Goal: Communication & Community: Answer question/provide support

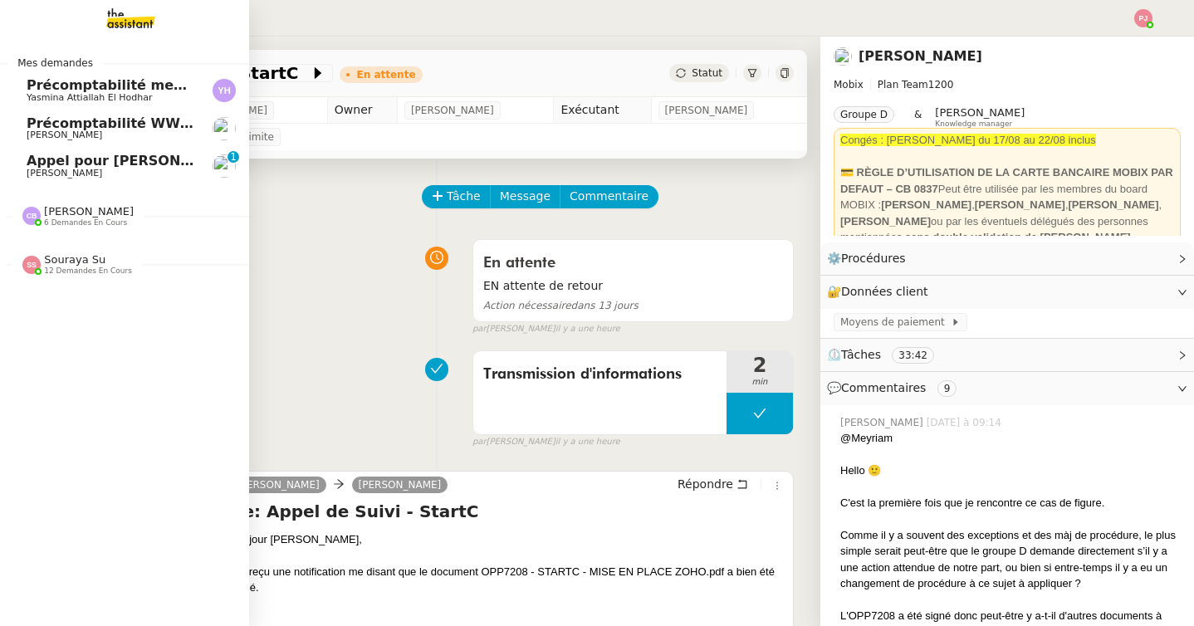
click at [69, 79] on span "Précomptabilité mensuelle de la SCI du Clos Bonin - [DATE]" at bounding box center [248, 85] width 443 height 16
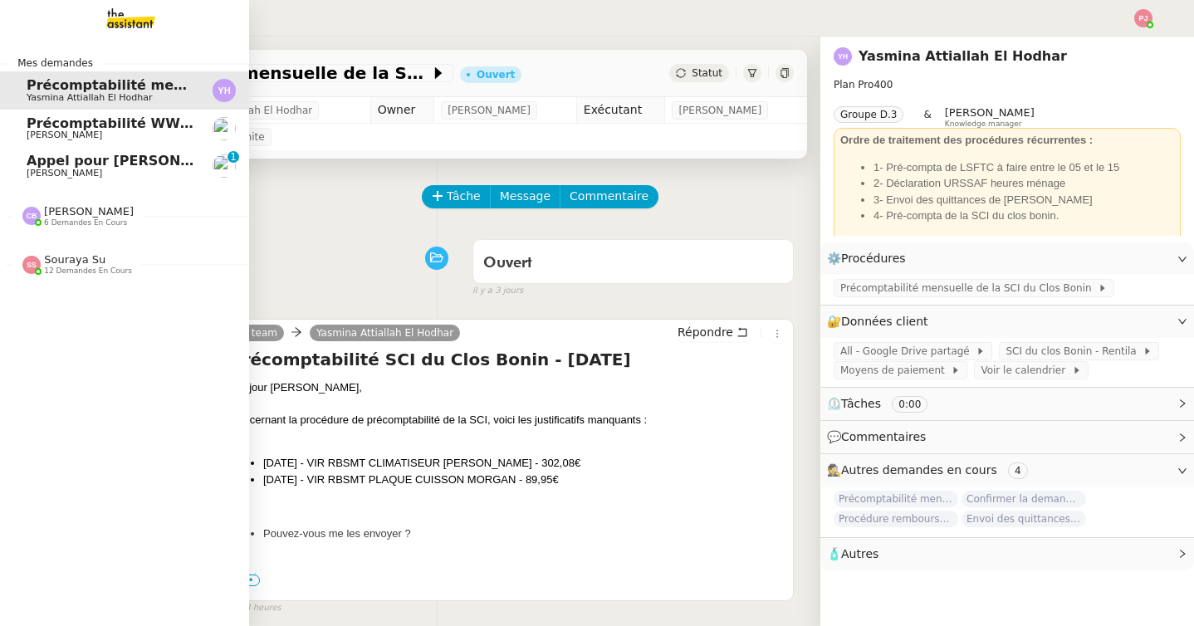
click at [87, 274] on span "12 demandes en cours" at bounding box center [88, 270] width 88 height 9
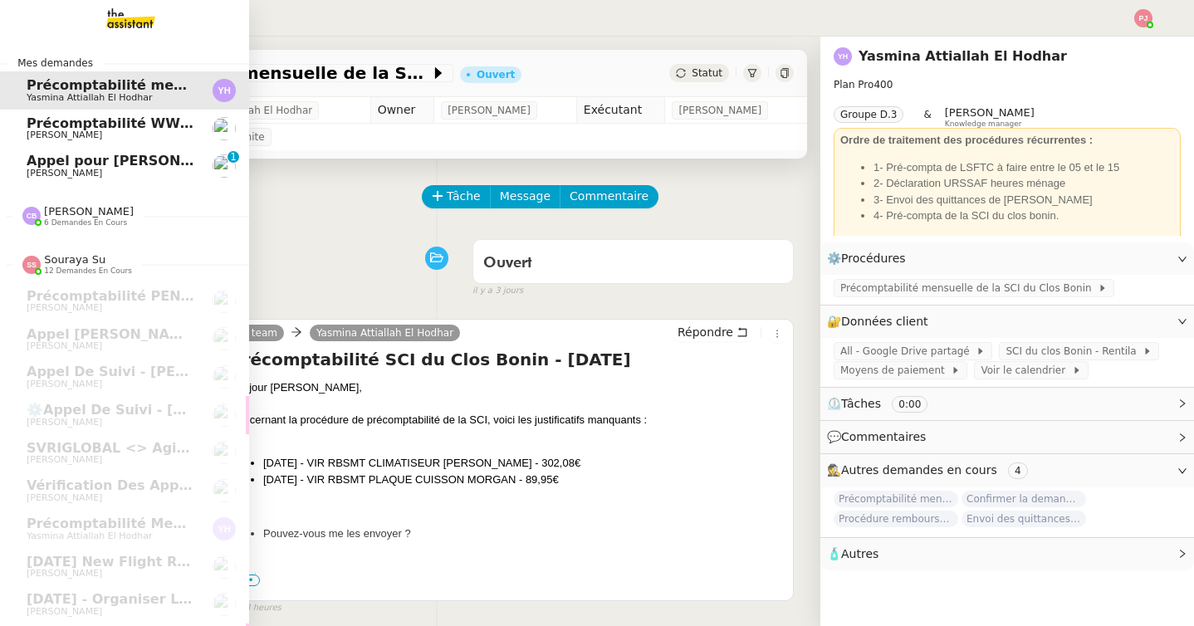
click at [93, 200] on span "[PERSON_NAME] 6 demandes en cours" at bounding box center [131, 209] width 249 height 35
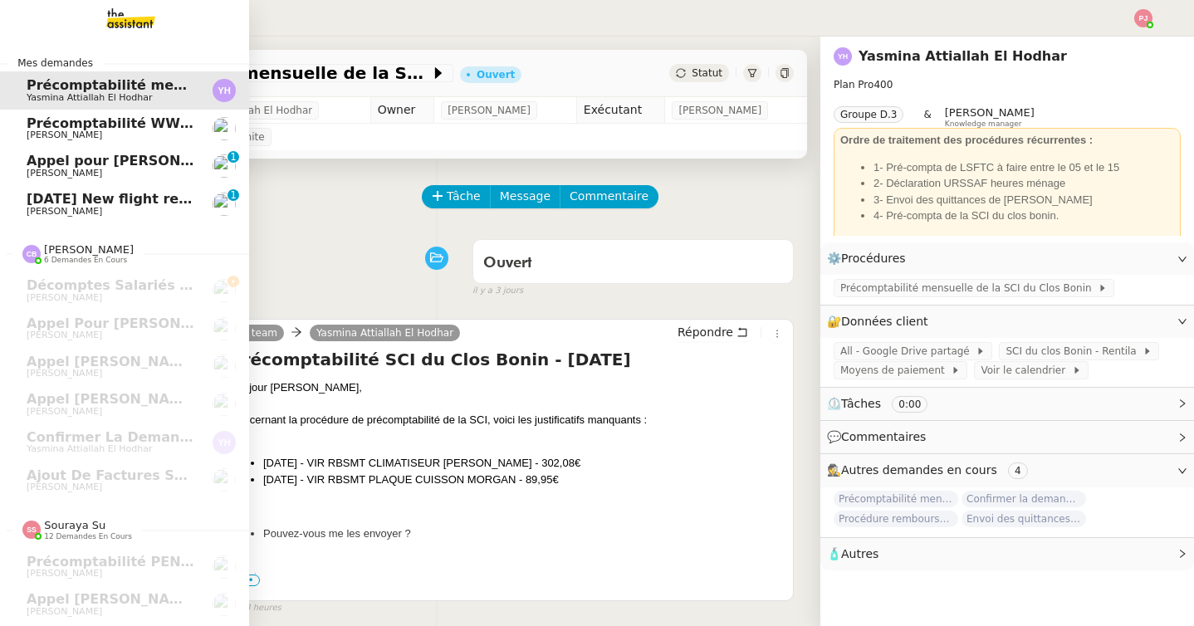
click at [27, 208] on span "[PERSON_NAME]" at bounding box center [65, 211] width 76 height 11
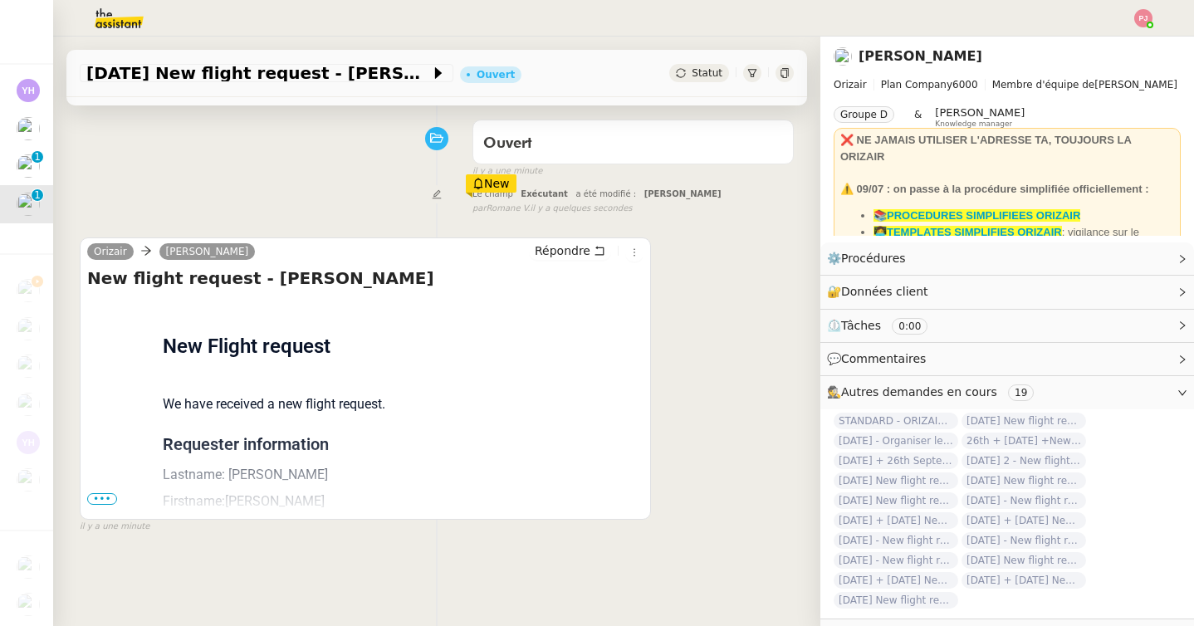
scroll to position [211, 0]
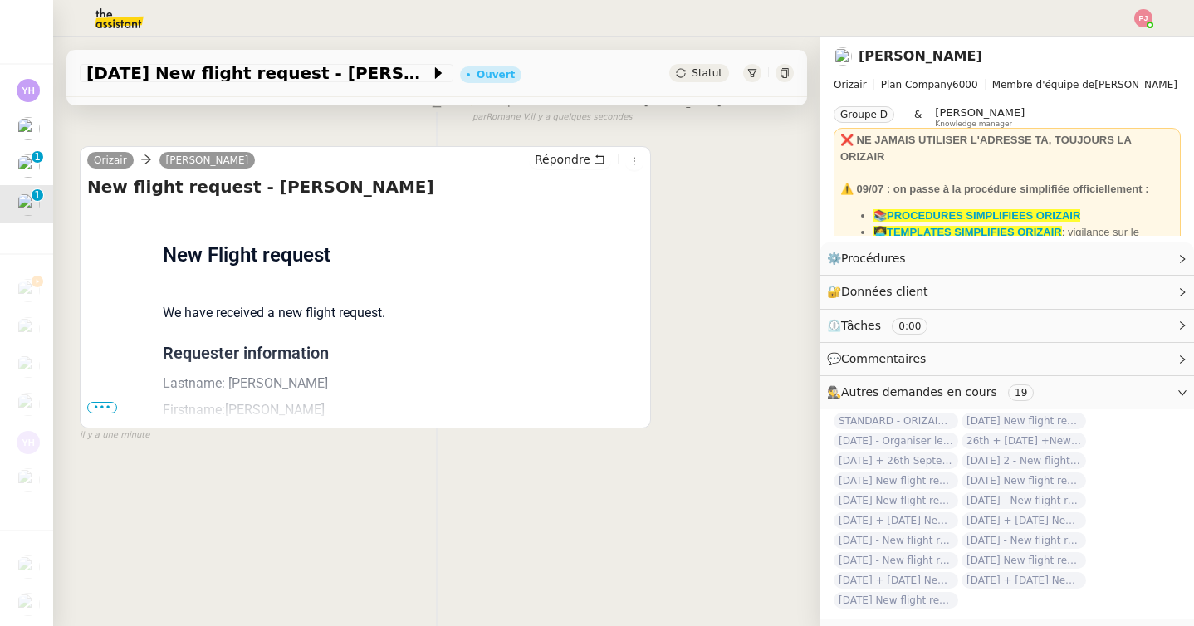
click at [105, 410] on span "•••" at bounding box center [102, 408] width 30 height 12
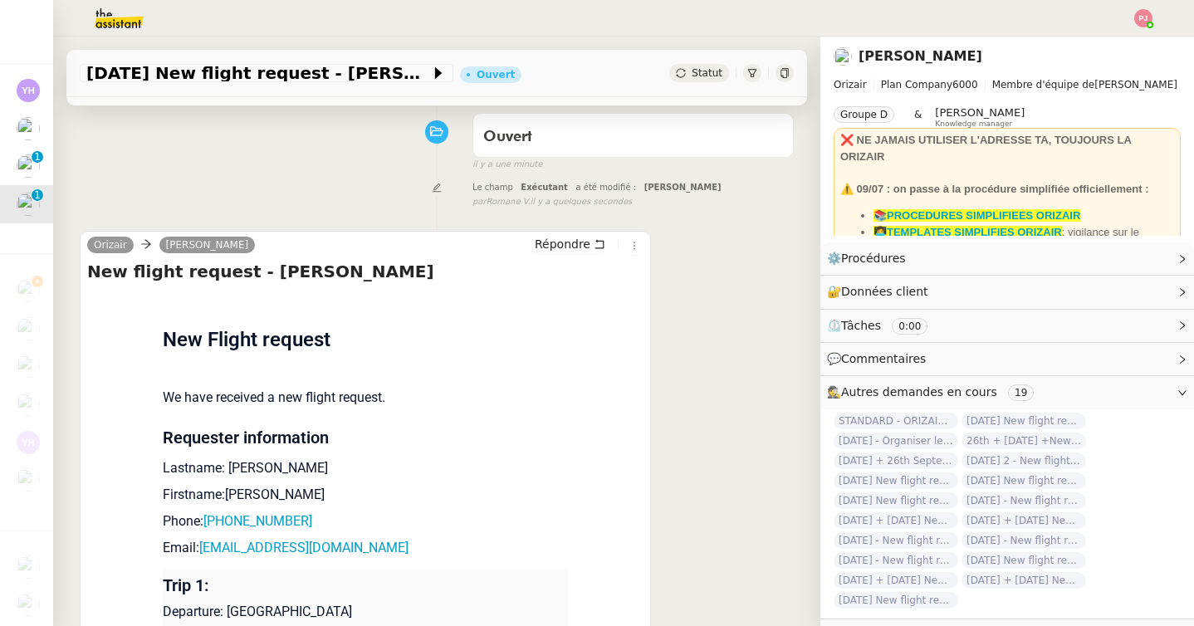
scroll to position [0, 0]
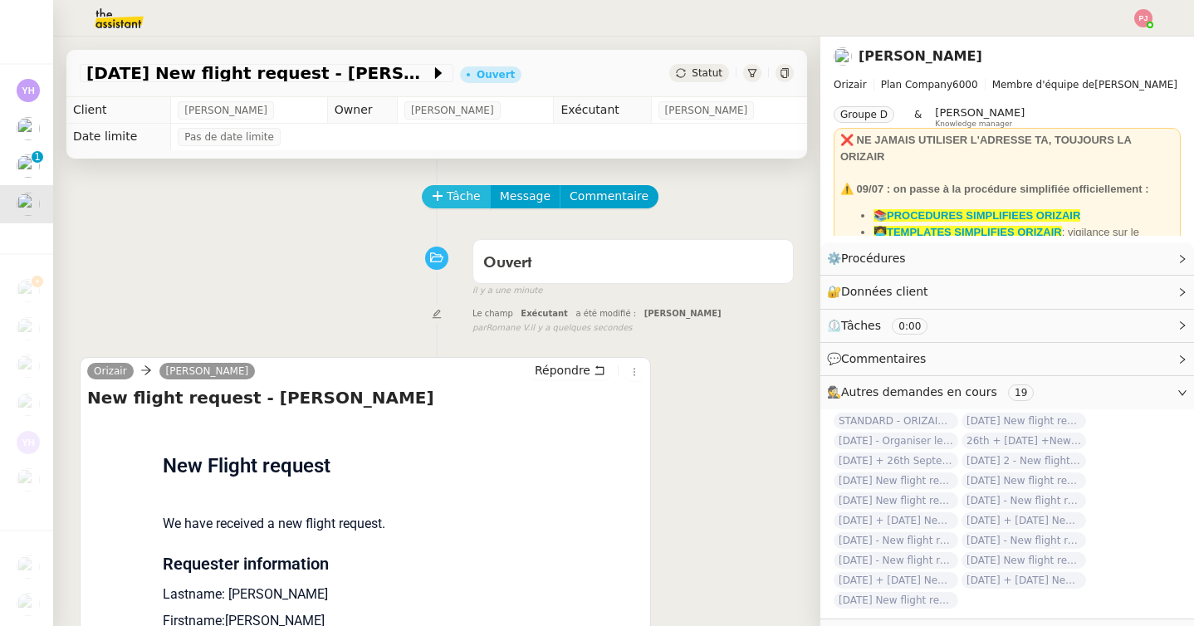
click at [449, 191] on span "Tâche" at bounding box center [464, 196] width 34 height 19
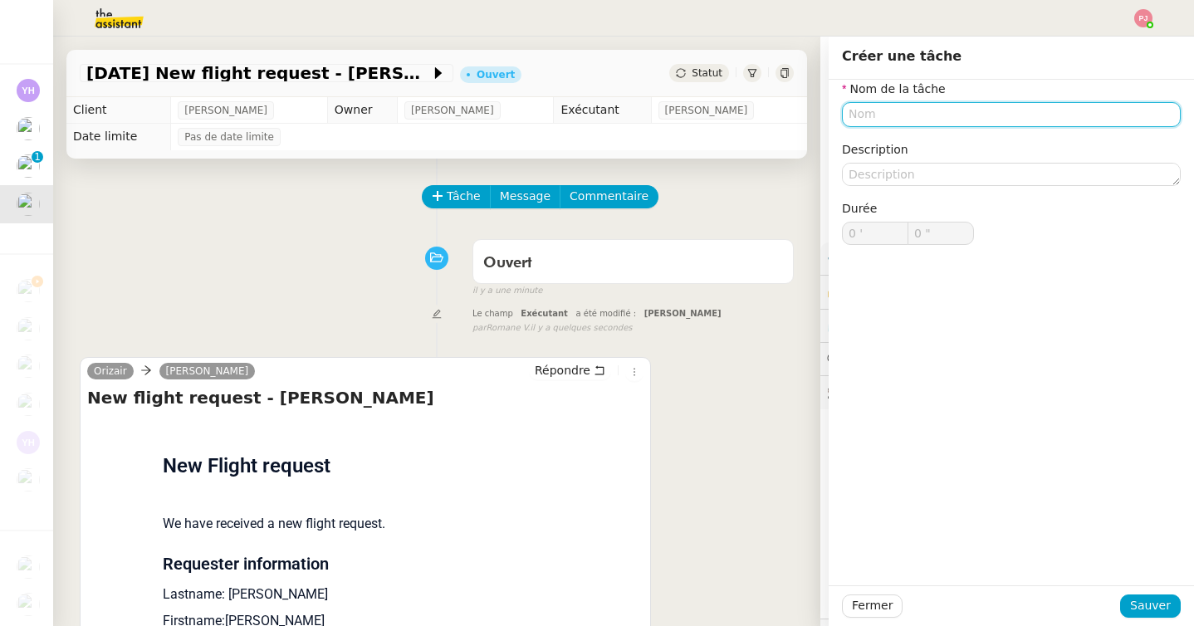
click at [846, 113] on input "text" at bounding box center [1011, 114] width 339 height 24
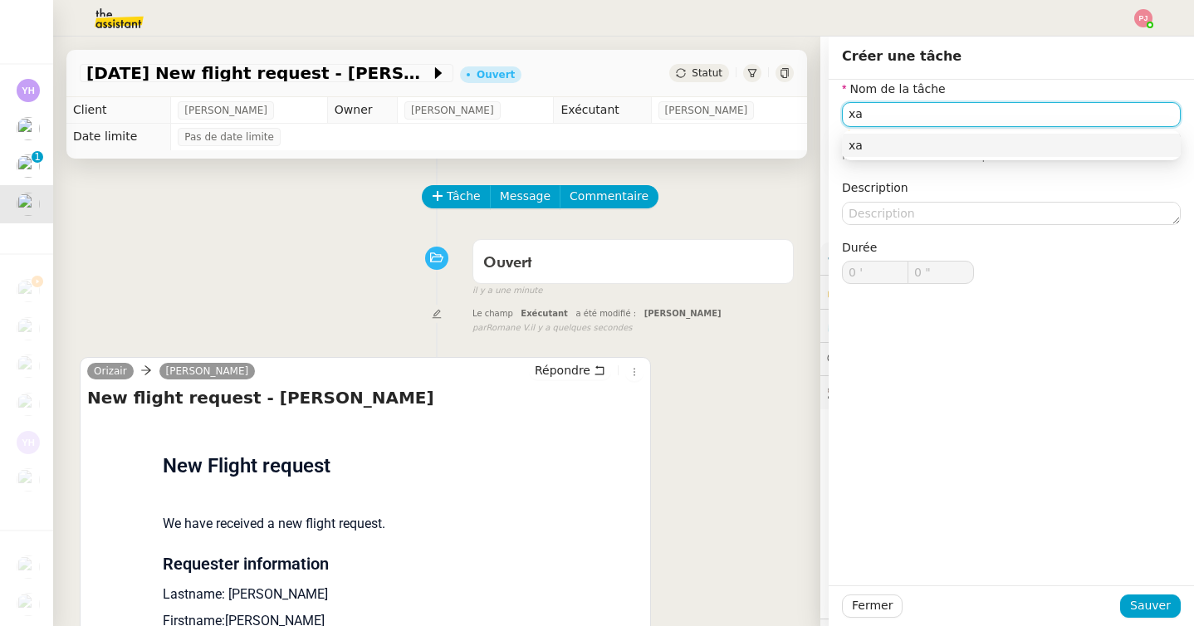
type input "x"
type input "Saisie dans tableau"
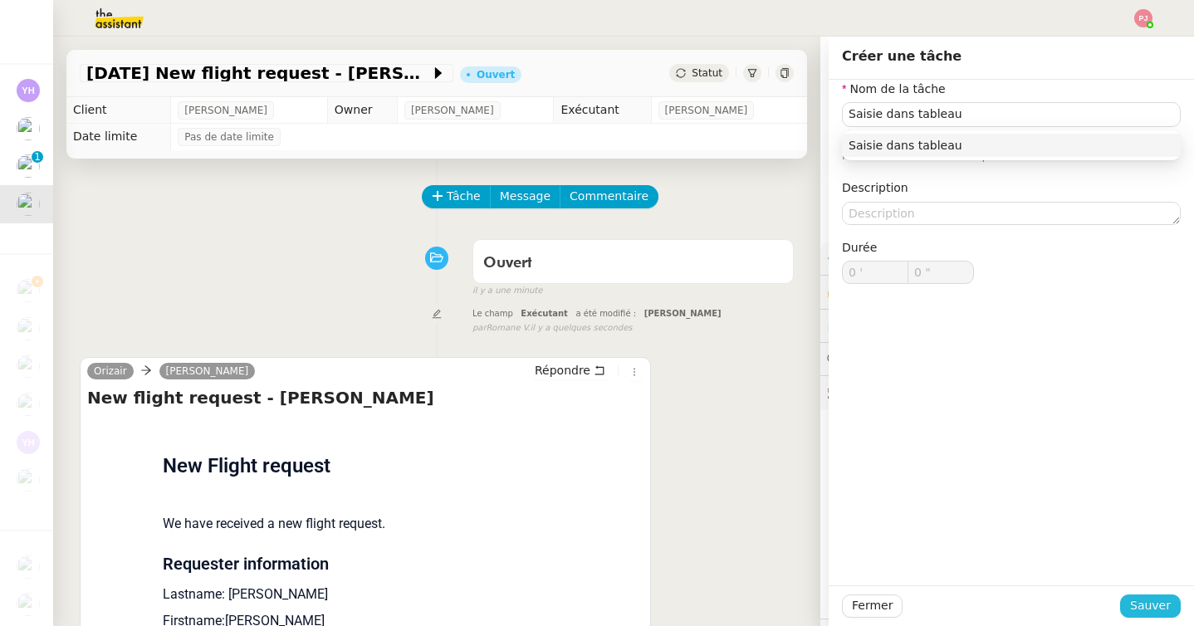
click at [1165, 608] on span "Sauver" at bounding box center [1150, 605] width 41 height 19
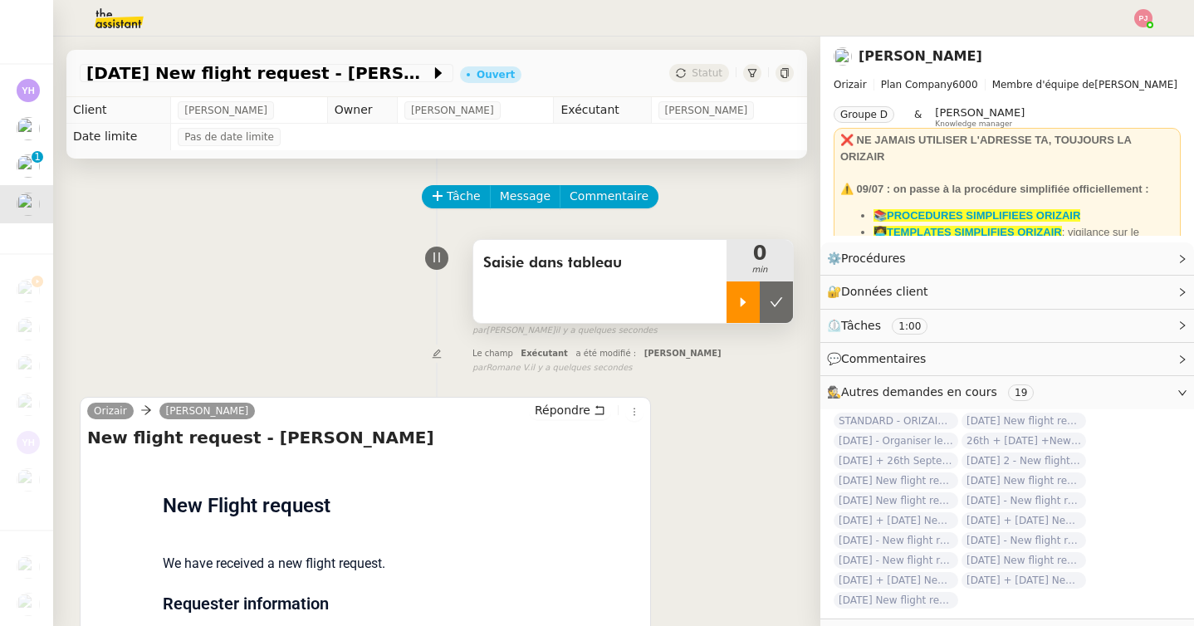
click at [757, 310] on div at bounding box center [742, 302] width 33 height 42
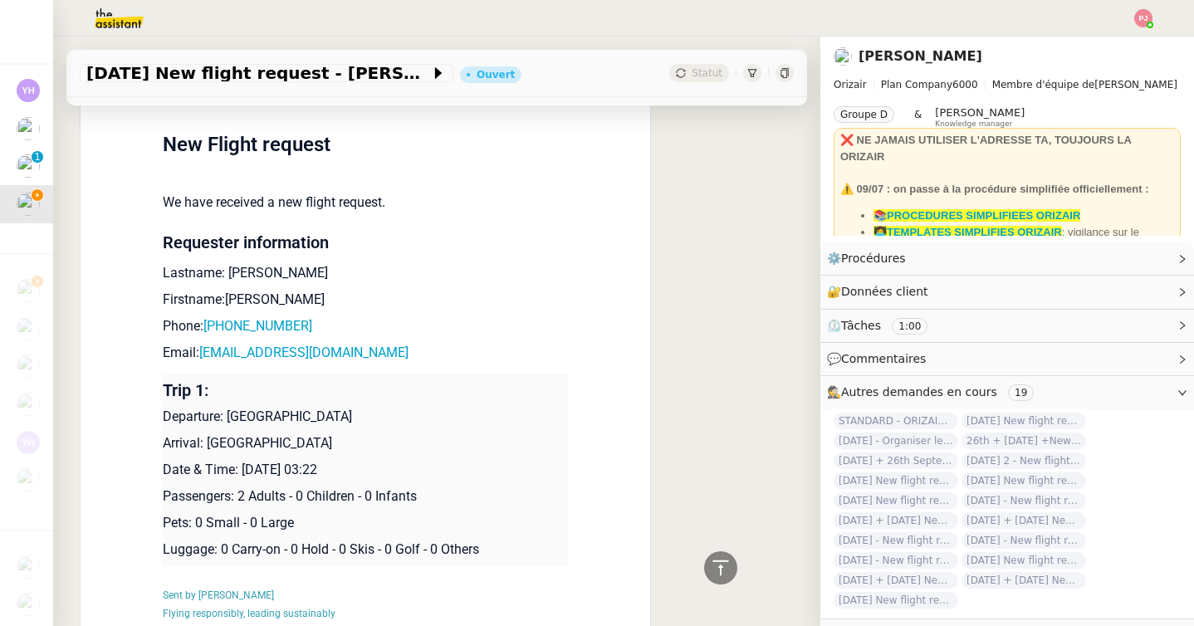
scroll to position [364, 0]
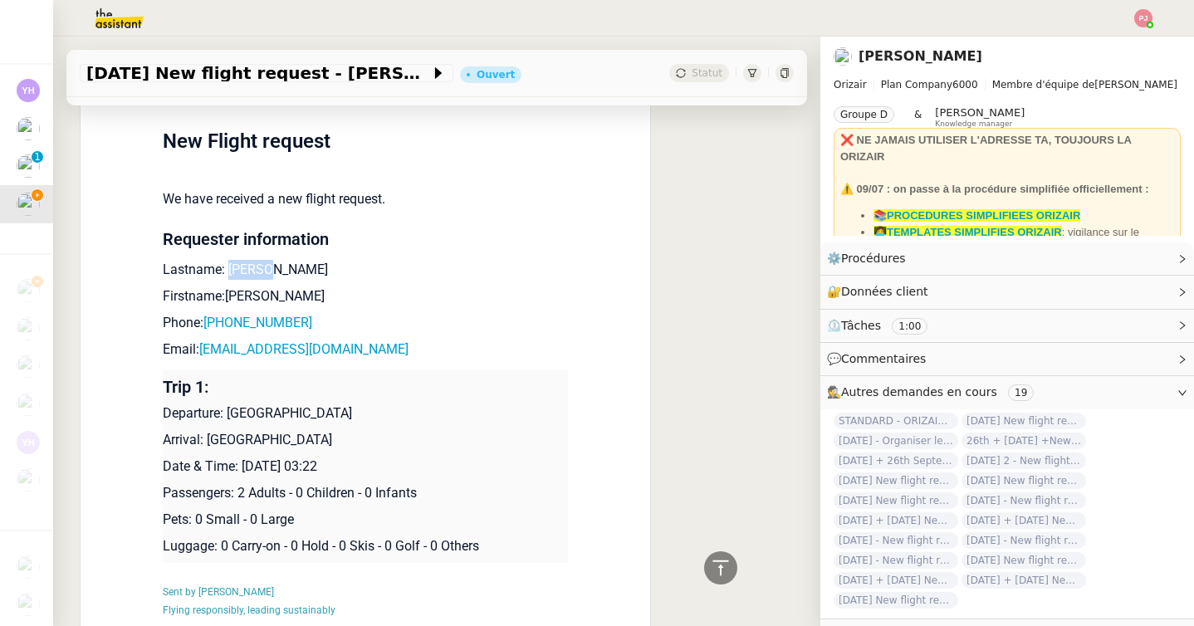
drag, startPoint x: 281, startPoint y: 279, endPoint x: 227, endPoint y: 271, distance: 54.6
click at [227, 271] on p "Lastname: [PERSON_NAME]" at bounding box center [365, 270] width 405 height 20
copy p "[PERSON_NAME]"
drag, startPoint x: 271, startPoint y: 293, endPoint x: 227, endPoint y: 295, distance: 44.9
click at [227, 295] on p "Firstname:[PERSON_NAME]" at bounding box center [365, 296] width 405 height 20
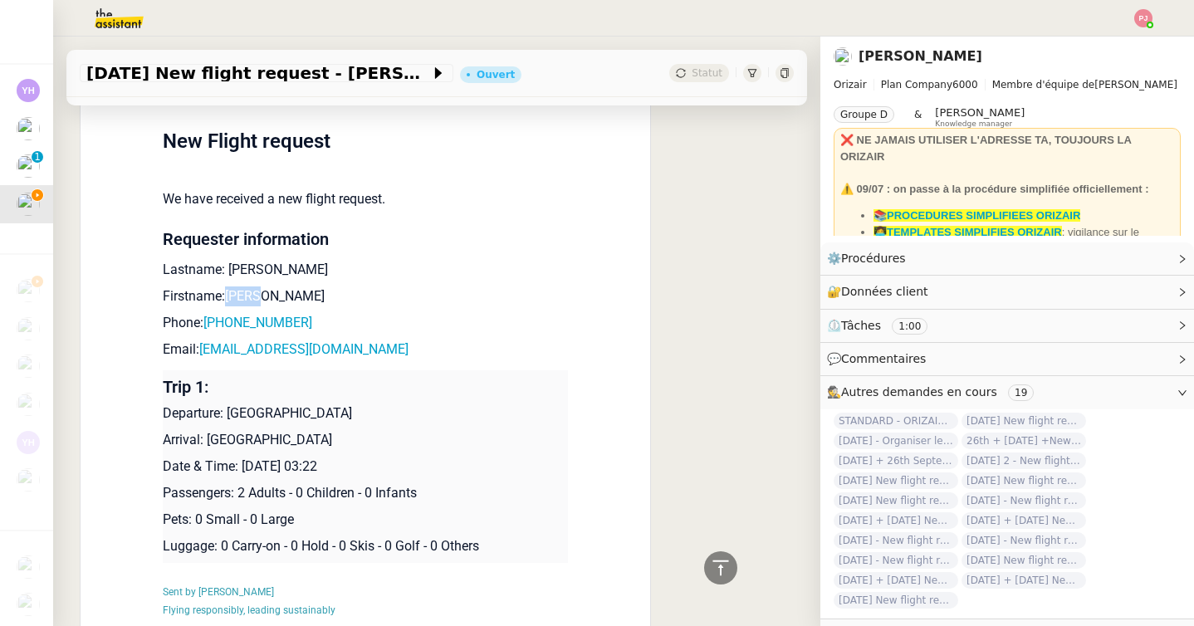
copy p "[PERSON_NAME]"
drag, startPoint x: 346, startPoint y: 323, endPoint x: 208, endPoint y: 320, distance: 138.6
click at [208, 320] on p "Phone: [PHONE_NUMBER]" at bounding box center [365, 323] width 405 height 20
copy link "[PHONE_NUMBER]"
drag, startPoint x: 310, startPoint y: 350, endPoint x: 204, endPoint y: 352, distance: 106.3
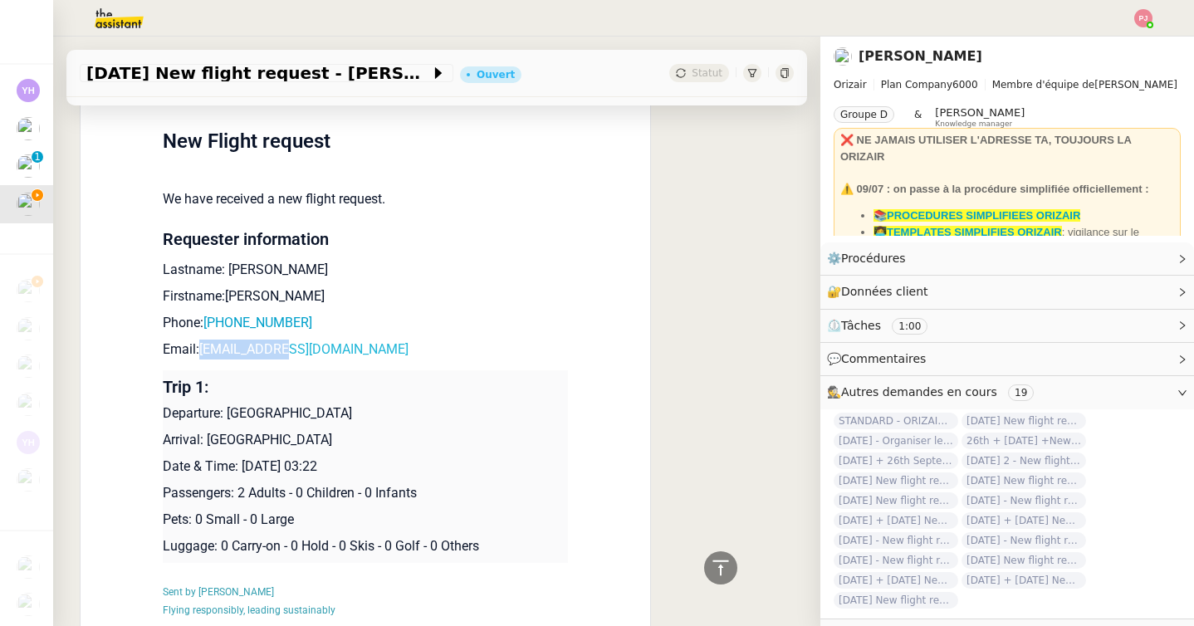
click at [204, 352] on p "Email: [EMAIL_ADDRESS][DOMAIN_NAME]" at bounding box center [365, 349] width 405 height 20
copy link "[EMAIL_ADDRESS][DOMAIN_NAME]"
drag, startPoint x: 434, startPoint y: 411, endPoint x: 228, endPoint y: 414, distance: 205.9
click at [228, 414] on p "Departure: [GEOGRAPHIC_DATA]" at bounding box center [365, 413] width 405 height 20
copy p "[GEOGRAPHIC_DATA]"
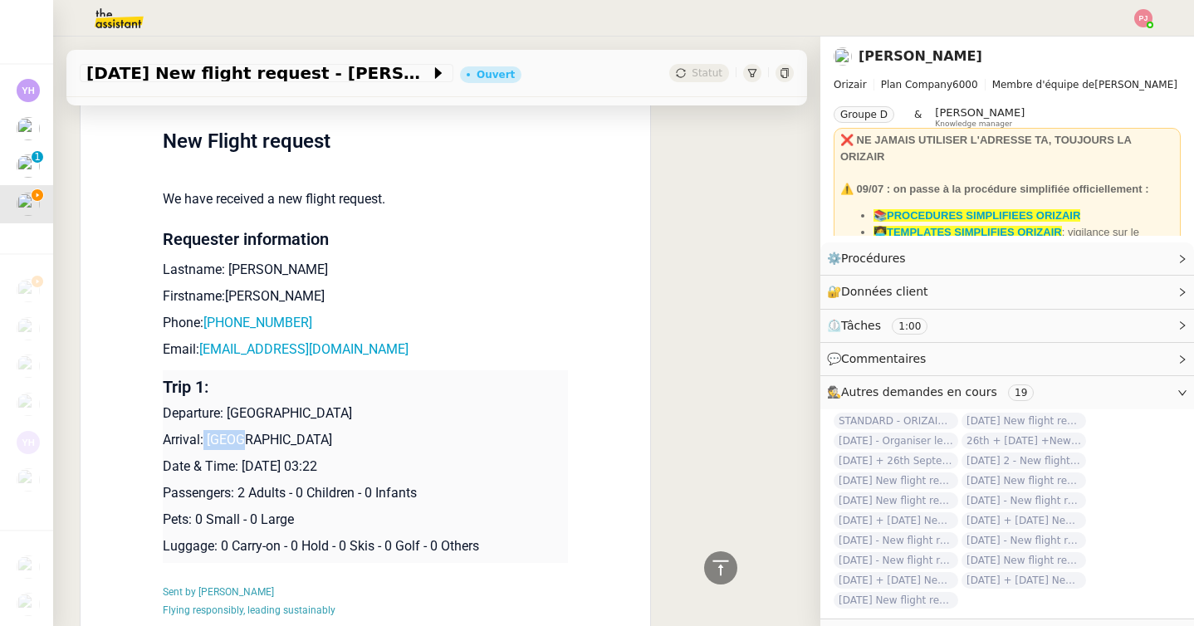
drag, startPoint x: 235, startPoint y: 436, endPoint x: 205, endPoint y: 436, distance: 29.9
click at [205, 436] on p "Arrival: [GEOGRAPHIC_DATA]" at bounding box center [365, 440] width 405 height 20
copy p "[GEOGRAPHIC_DATA]"
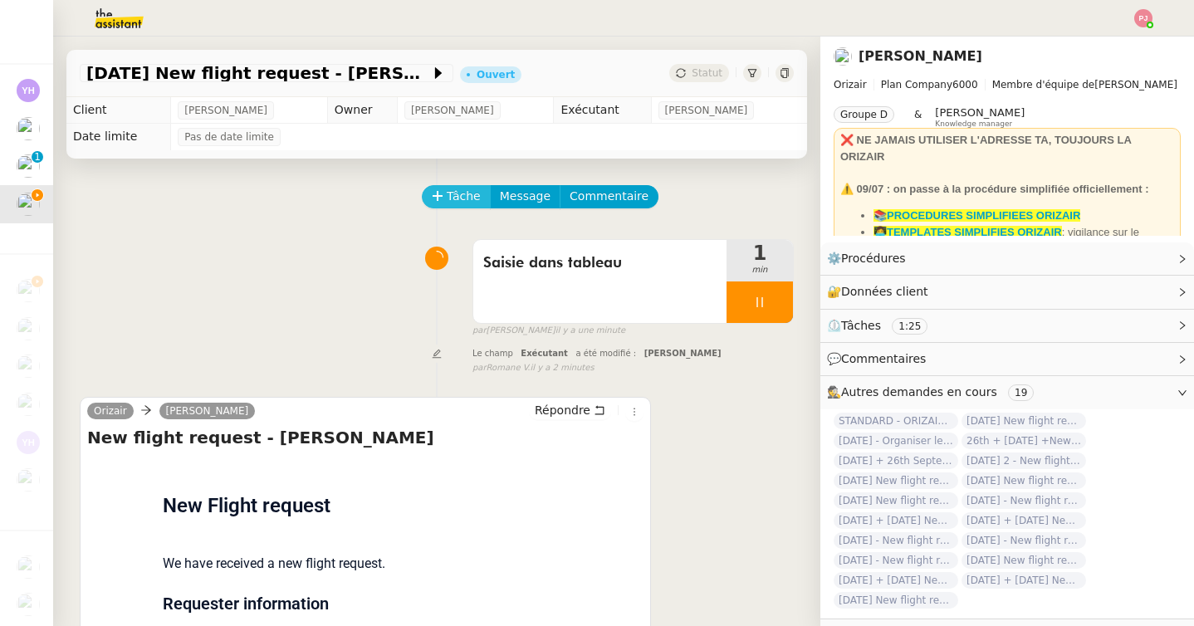
click at [443, 195] on button "Tâche" at bounding box center [456, 196] width 69 height 23
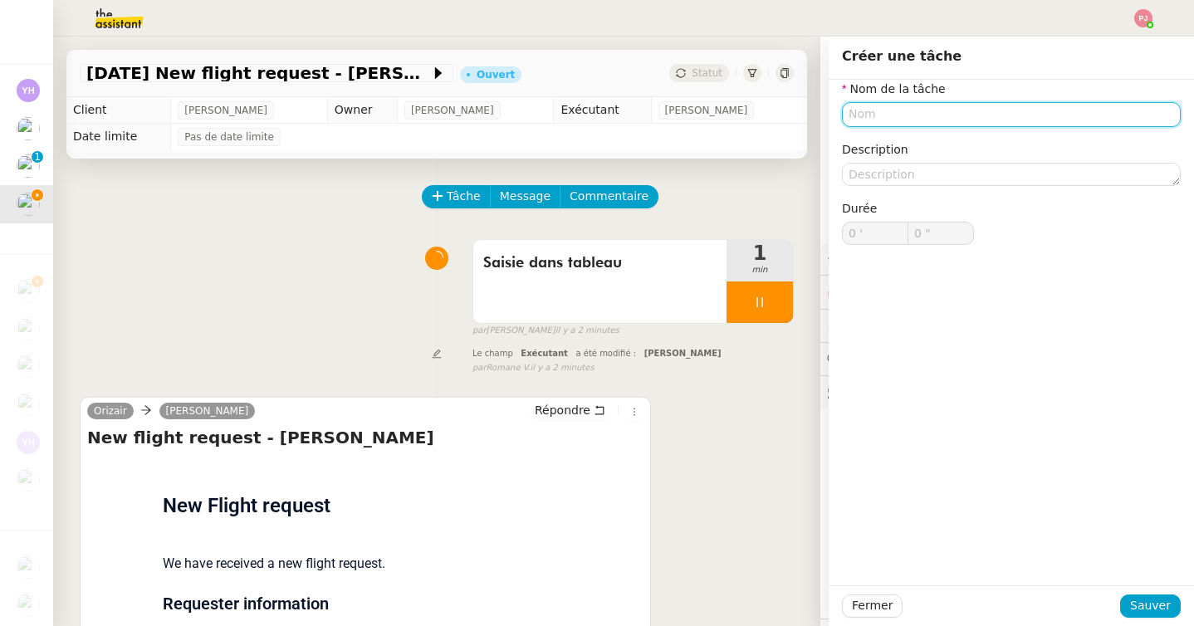
click at [904, 115] on input "text" at bounding box center [1011, 114] width 339 height 24
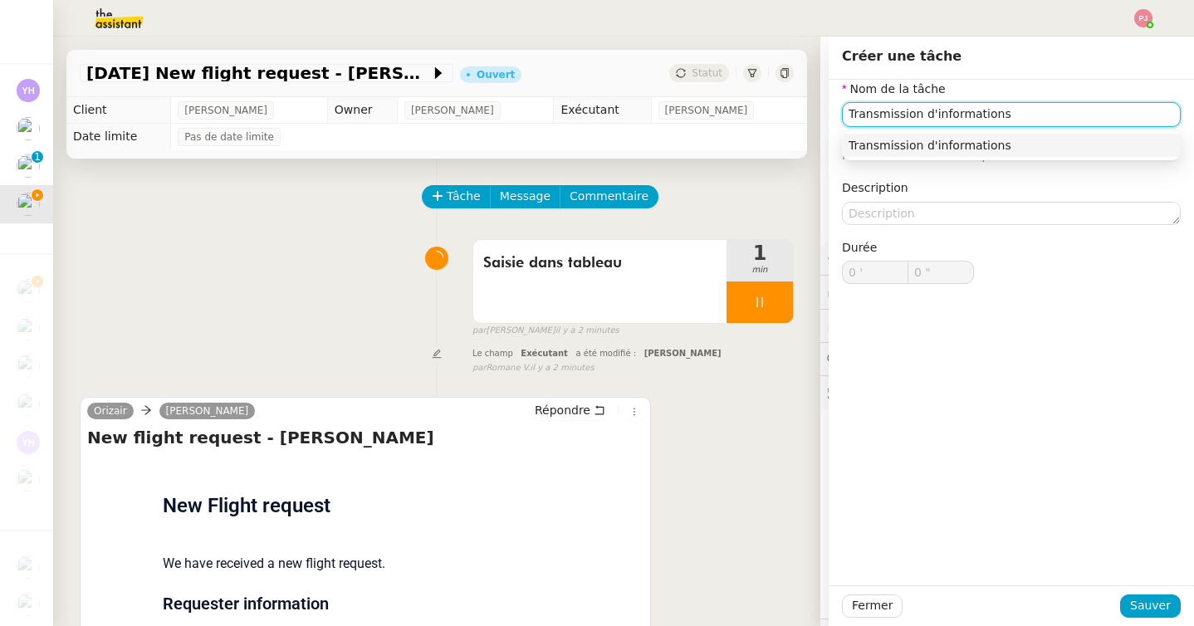
type input "Transmission d'informations"
click at [1153, 618] on div "Fermer Sauver" at bounding box center [1010, 605] width 365 height 41
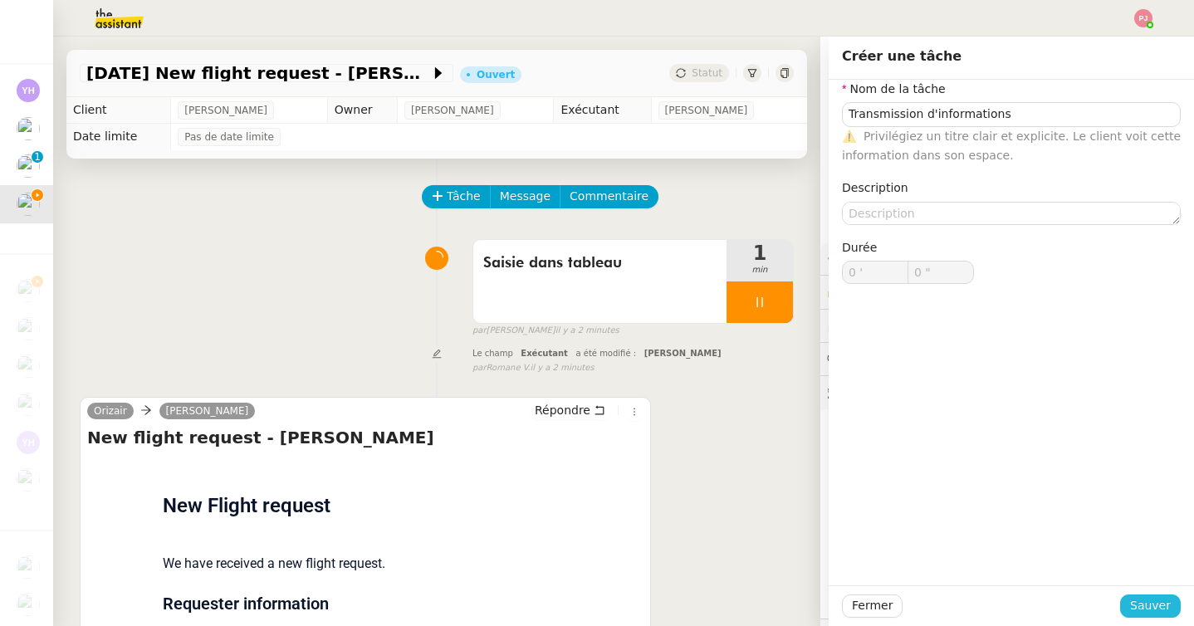
click at [1153, 612] on span "Sauver" at bounding box center [1150, 605] width 41 height 19
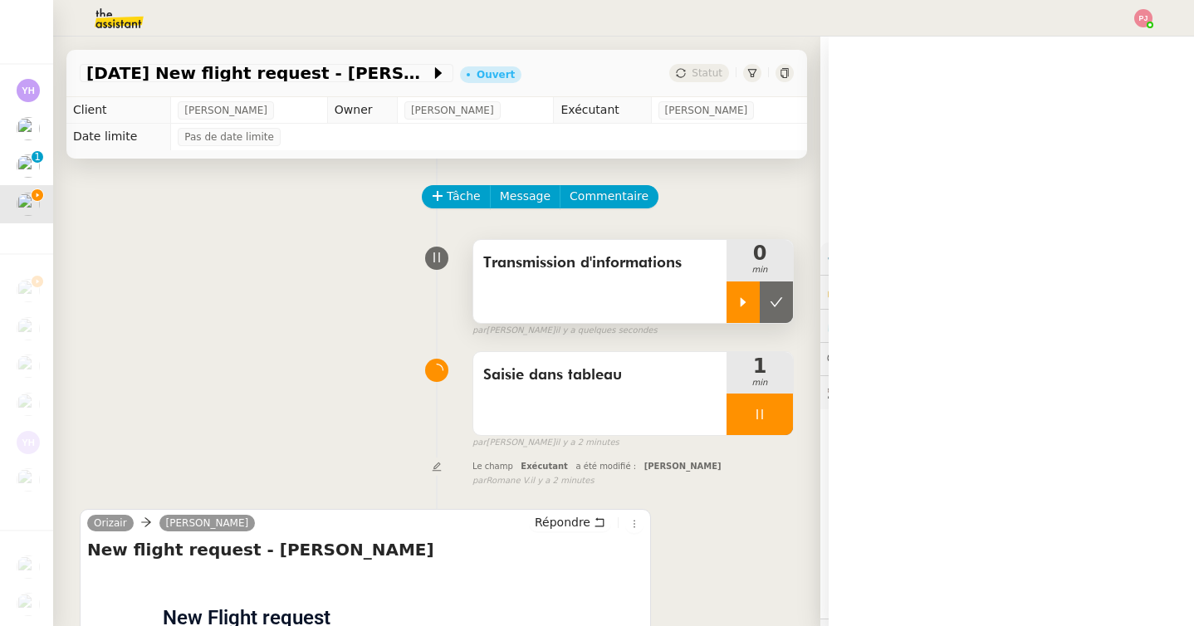
click at [742, 303] on icon at bounding box center [743, 301] width 6 height 9
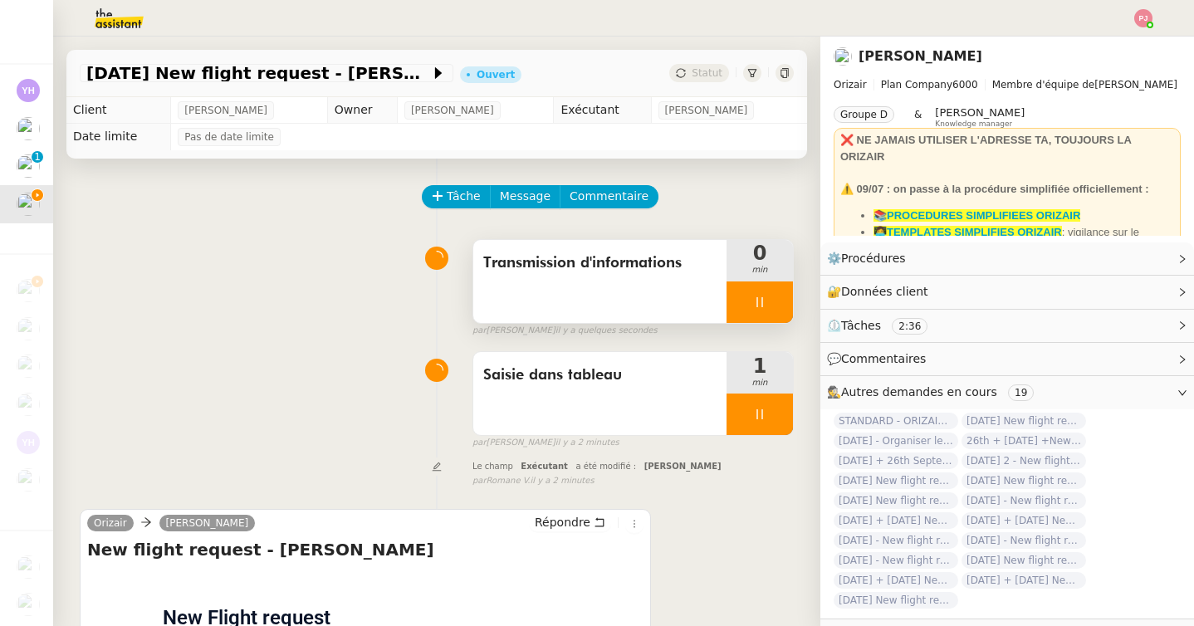
scroll to position [26, 0]
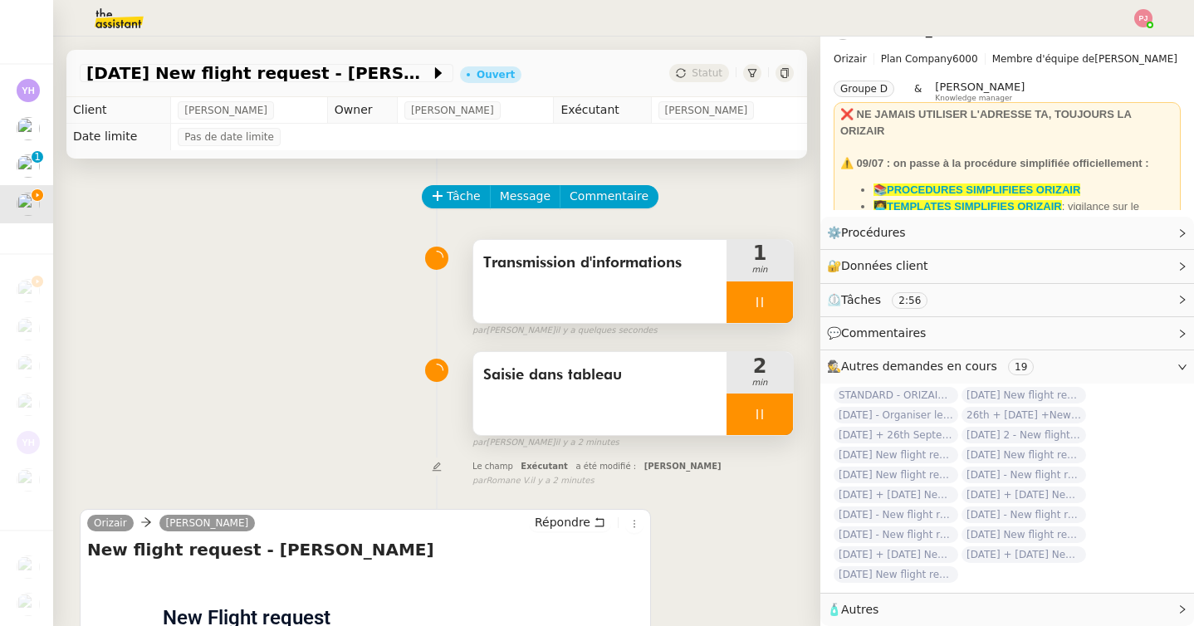
click at [756, 417] on icon at bounding box center [759, 414] width 13 height 13
click at [770, 417] on icon at bounding box center [775, 414] width 13 height 13
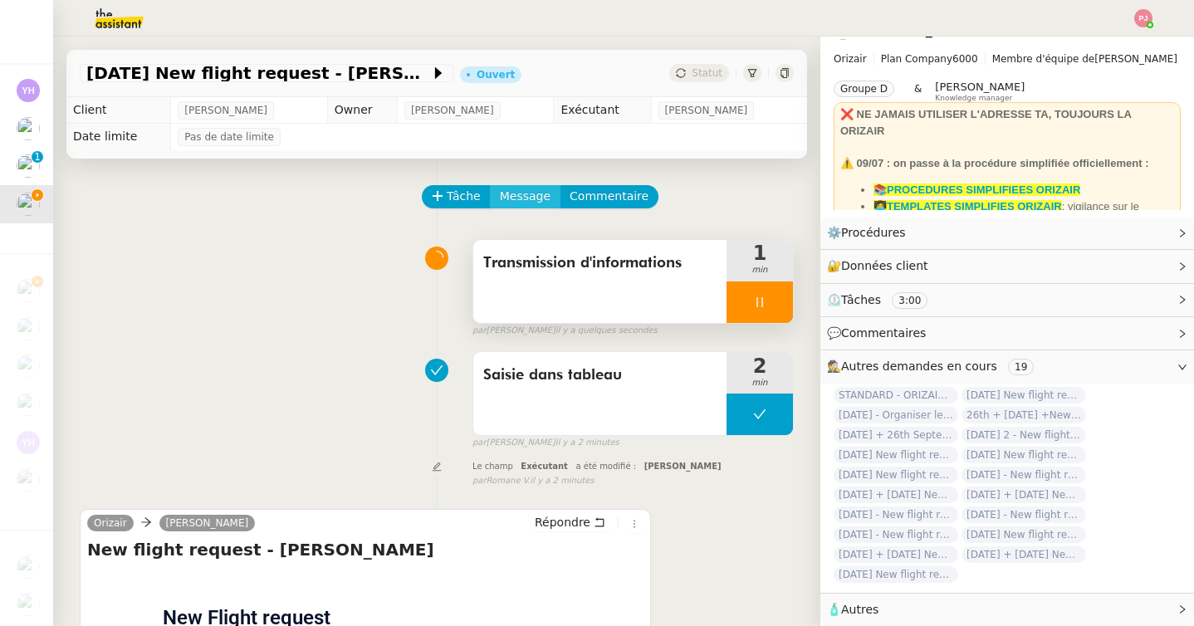
click at [529, 194] on span "Message" at bounding box center [525, 196] width 51 height 19
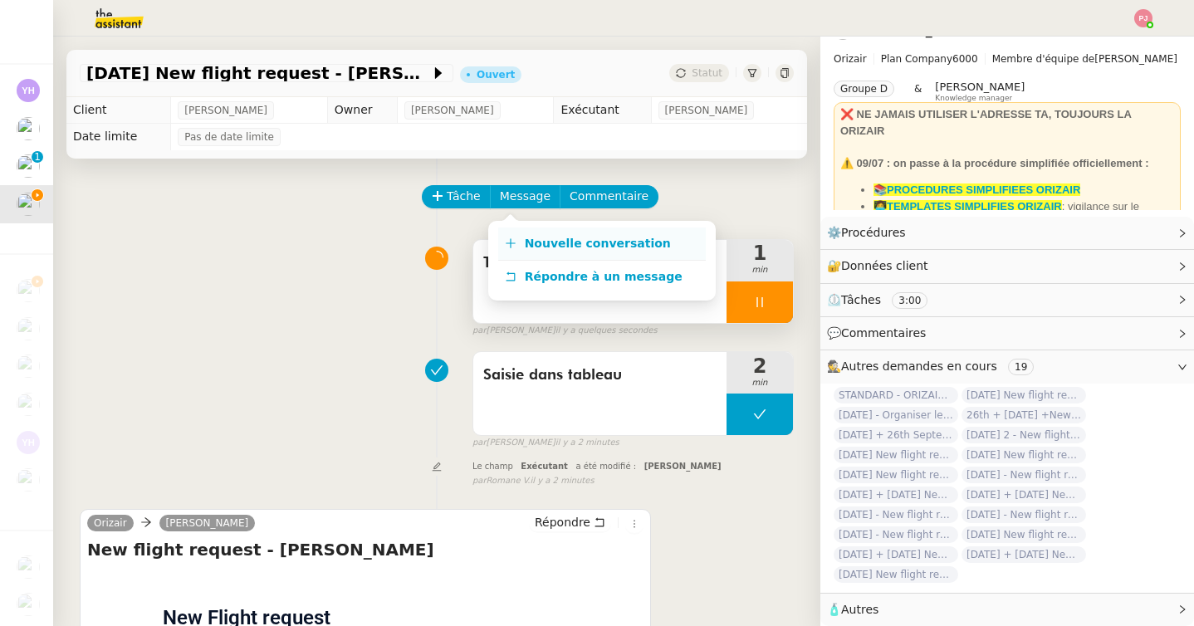
click at [539, 237] on span "Nouvelle conversation" at bounding box center [598, 243] width 146 height 13
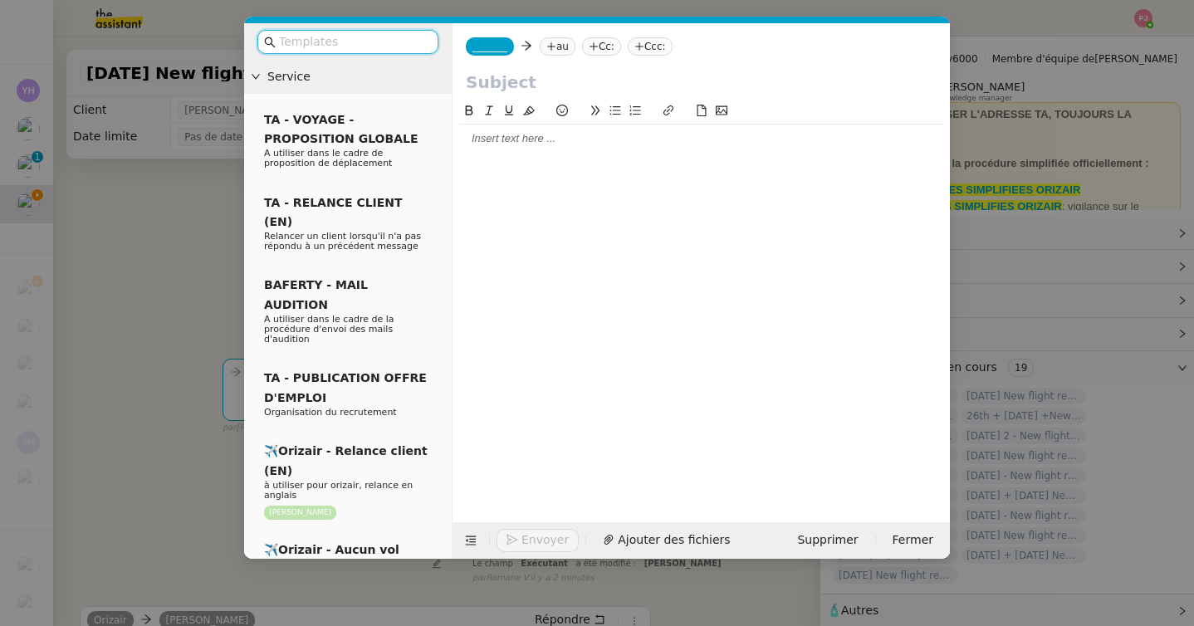
click at [380, 45] on input "text" at bounding box center [353, 41] width 149 height 19
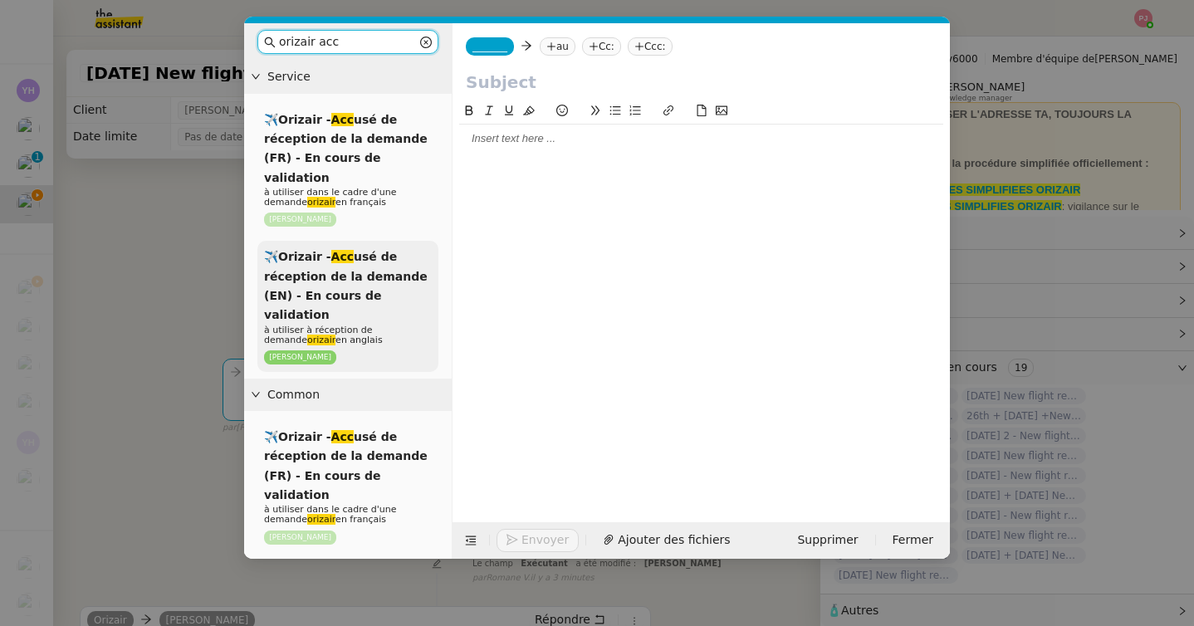
type input "orizair acc"
click at [376, 271] on span "✈️Orizair - Acc usé de réception de la demande (EN) - En cours de validation" at bounding box center [346, 285] width 164 height 71
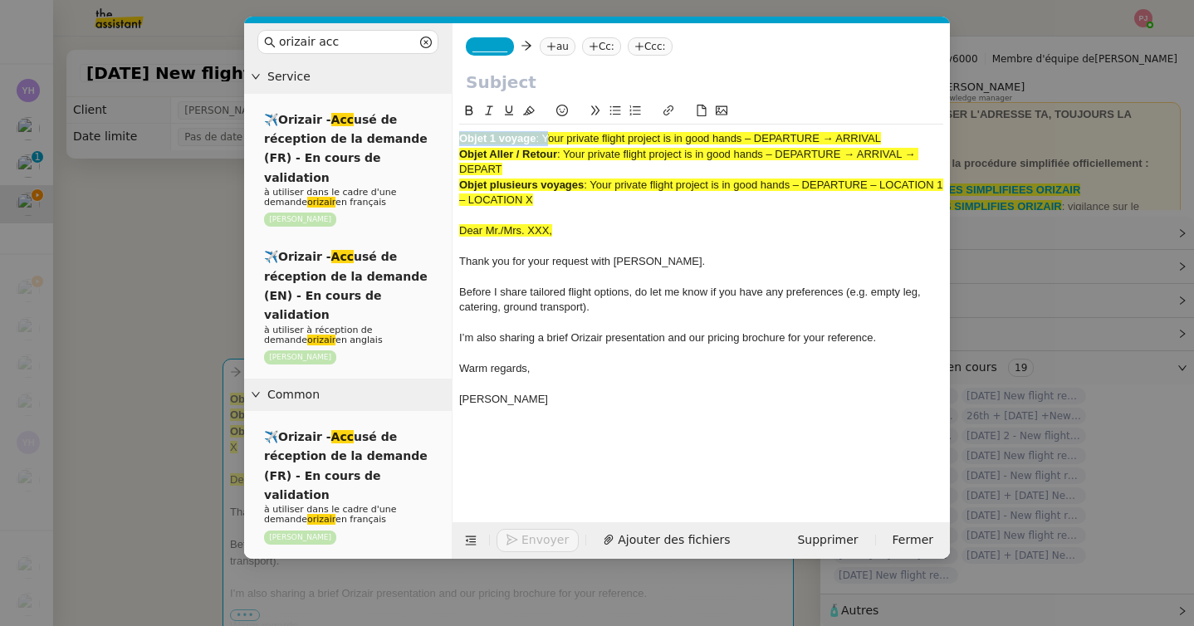
drag, startPoint x: 545, startPoint y: 139, endPoint x: 913, endPoint y: 130, distance: 367.8
click at [913, 130] on div "Objet 1 voyage : Your private flight project is in good hands – DEPARTURE → ARR…" at bounding box center [701, 277] width 484 height 305
drag, startPoint x: 885, startPoint y: 134, endPoint x: 544, endPoint y: 136, distance: 341.1
click at [544, 136] on span ": Your private flight project is in good hands – DEPARTURE → ARRIVAL" at bounding box center [707, 138] width 345 height 12
copy span "Your private flight project is in good hands – DEPARTURE → ARRIVAL"
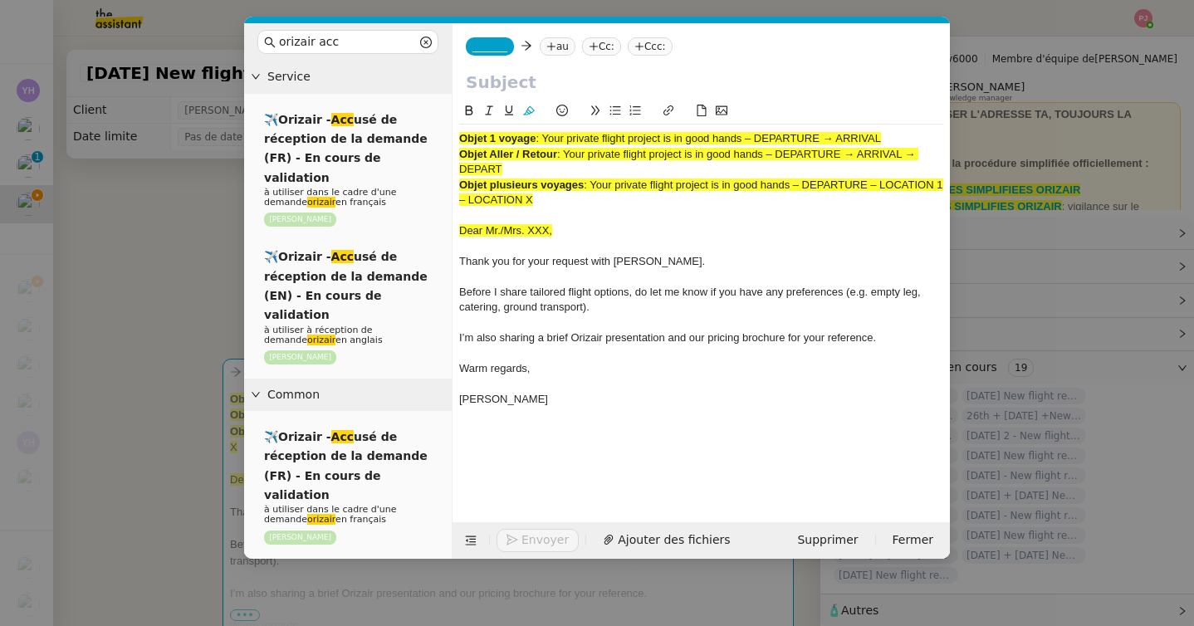
click at [533, 78] on input "text" at bounding box center [701, 82] width 471 height 25
paste input "Your private flight project is in good hands – DEPARTURE → ARRIVAL"
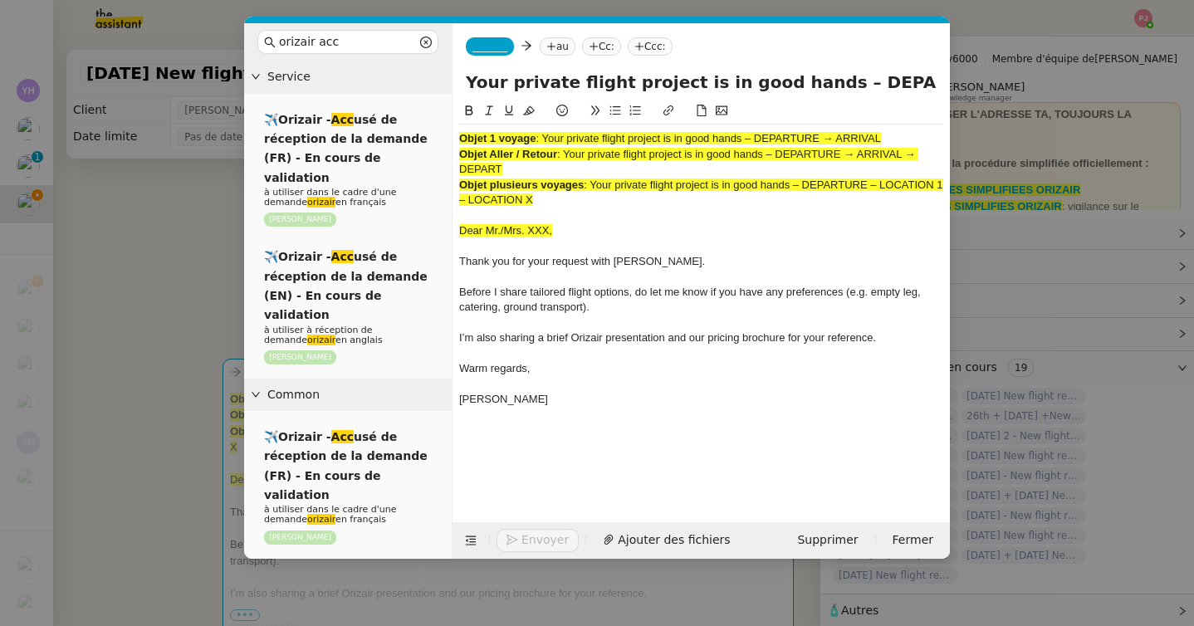
scroll to position [0, 62]
type input "Your private flight project is in good hands – DEPARTURE → ARRIVAL"
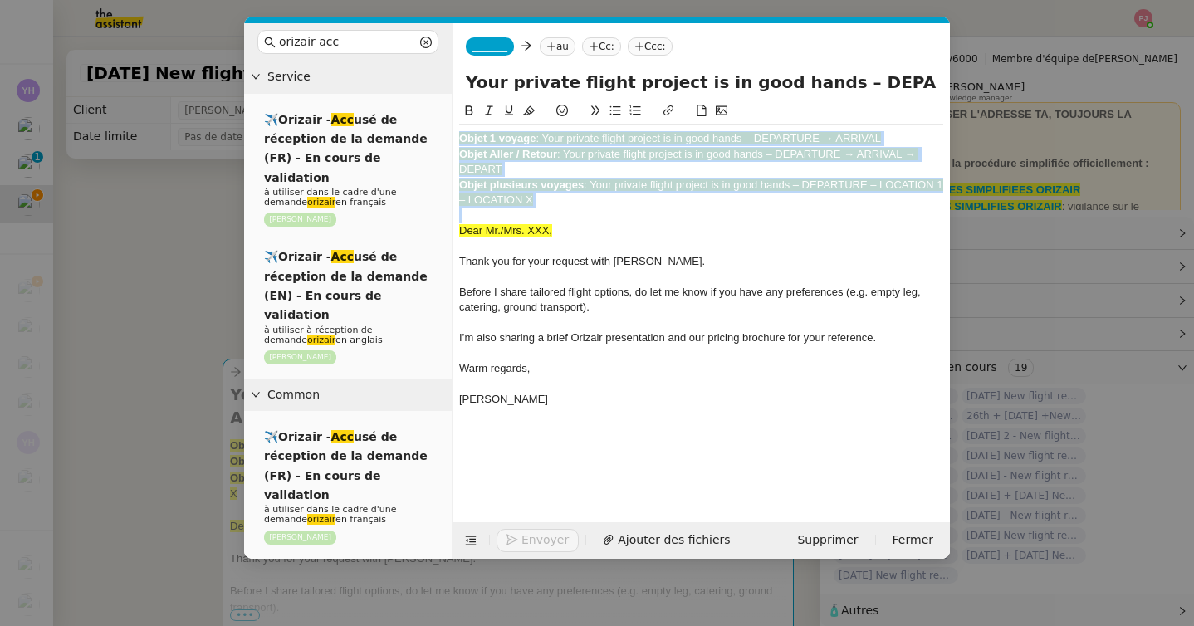
drag, startPoint x: 459, startPoint y: 229, endPoint x: 453, endPoint y: 114, distance: 115.5
click at [453, 114] on nz-spin "Objet 1 voyage : Your private flight project is in good hands – DEPARTURE → ARR…" at bounding box center [700, 302] width 497 height 402
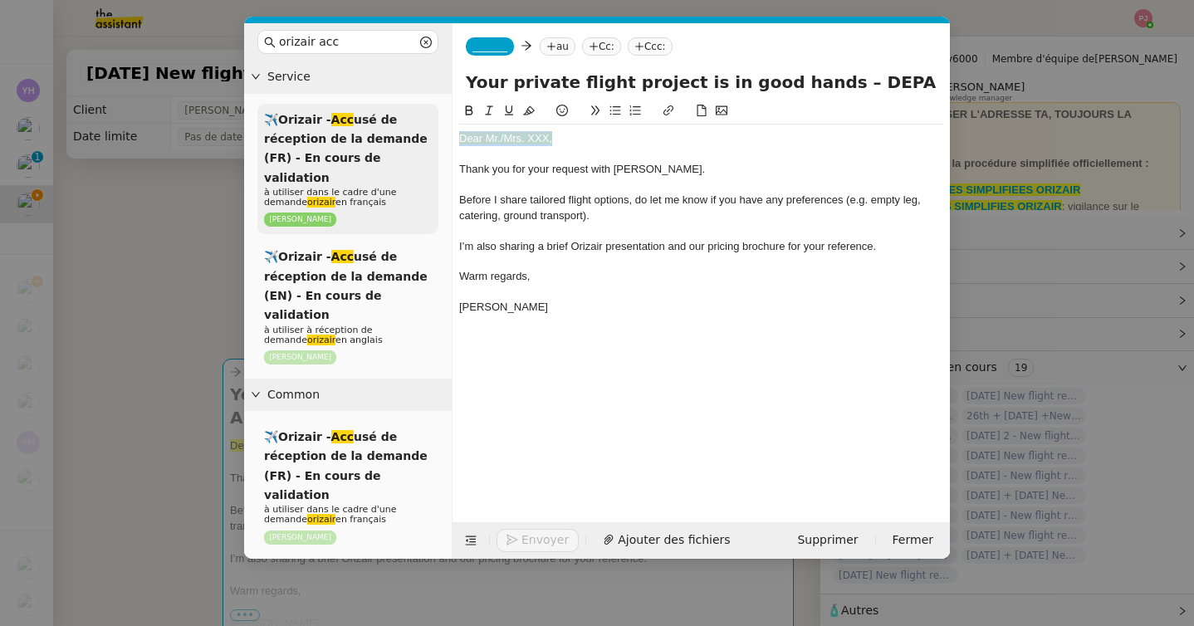
drag, startPoint x: 560, startPoint y: 135, endPoint x: 432, endPoint y: 135, distance: 128.7
click at [432, 135] on nz-layout "orizair acc Service ✈️Orizair - Acc usé de réception de la demande (FR) - En co…" at bounding box center [597, 290] width 706 height 535
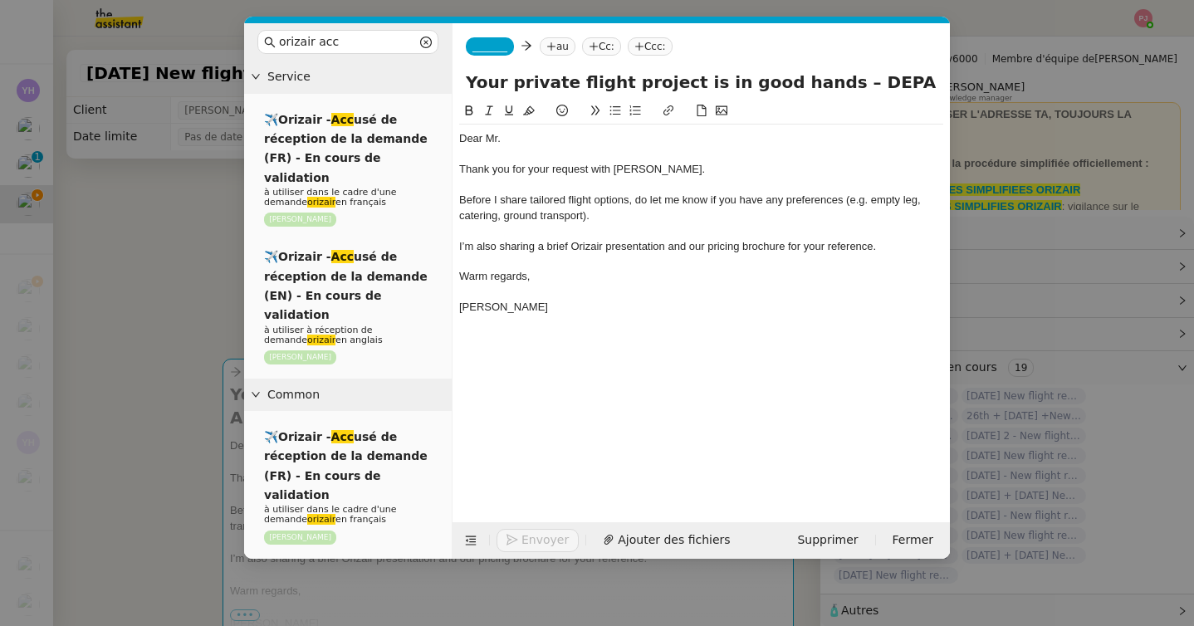
click at [208, 335] on nz-modal-container "orizair acc Service ✈️Orizair - Acc usé de réception de la demande (FR) - En co…" at bounding box center [597, 313] width 1194 height 626
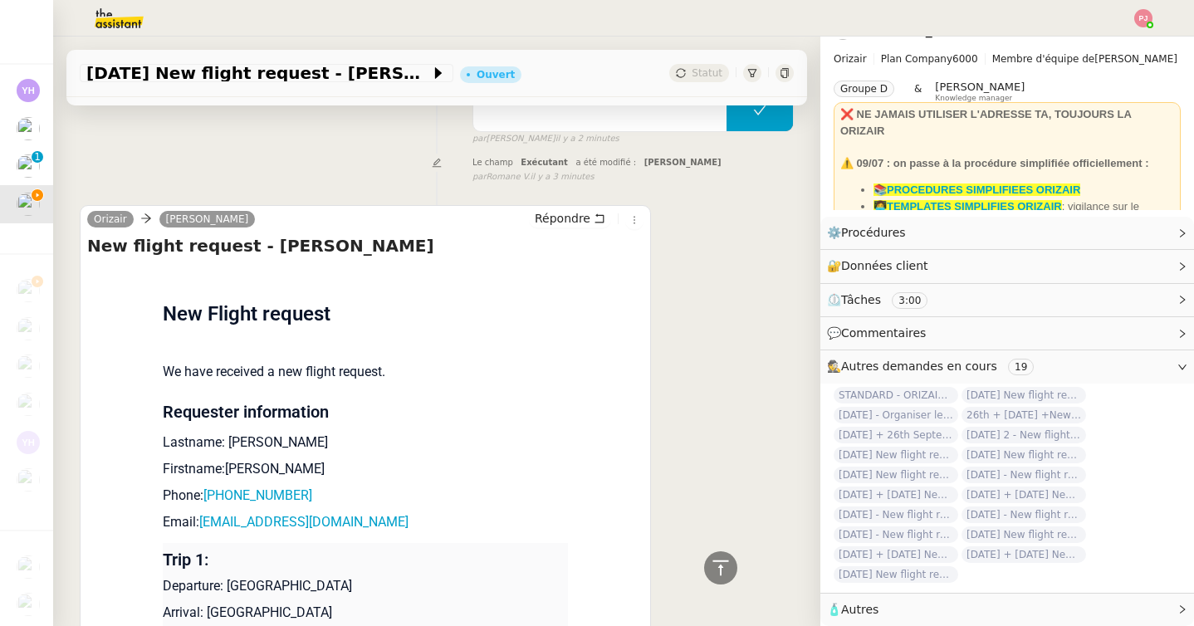
scroll to position [917, 0]
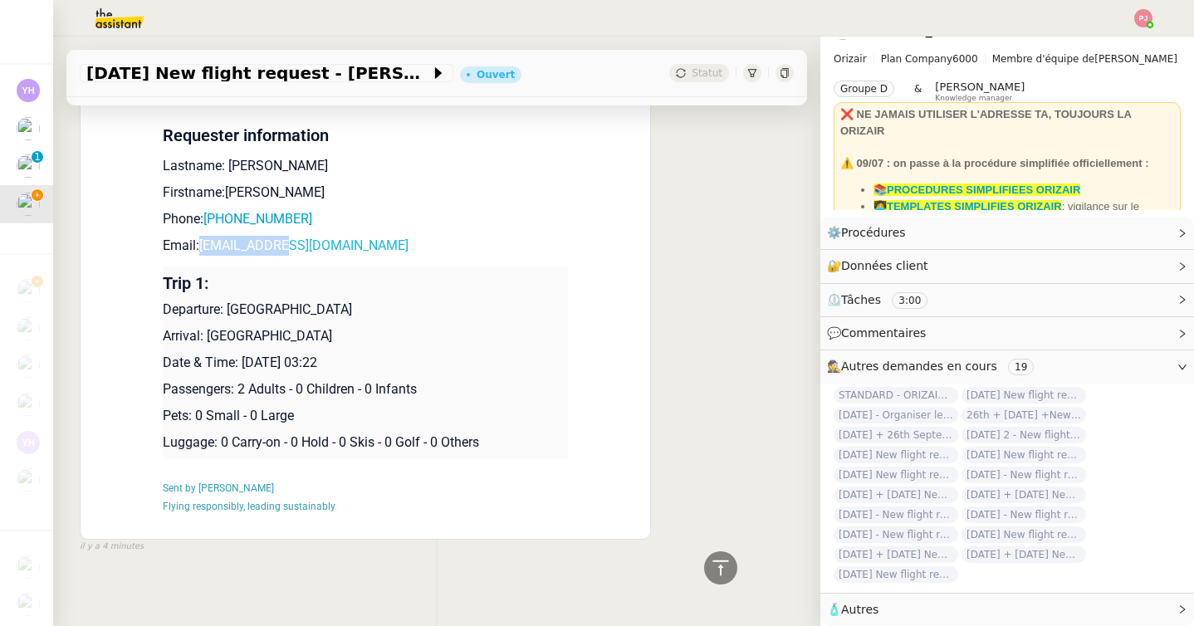
drag, startPoint x: 319, startPoint y: 245, endPoint x: 206, endPoint y: 242, distance: 112.9
click at [206, 242] on p "Email: [EMAIL_ADDRESS][DOMAIN_NAME]" at bounding box center [365, 246] width 405 height 20
copy link "[EMAIL_ADDRESS][DOMAIN_NAME]"
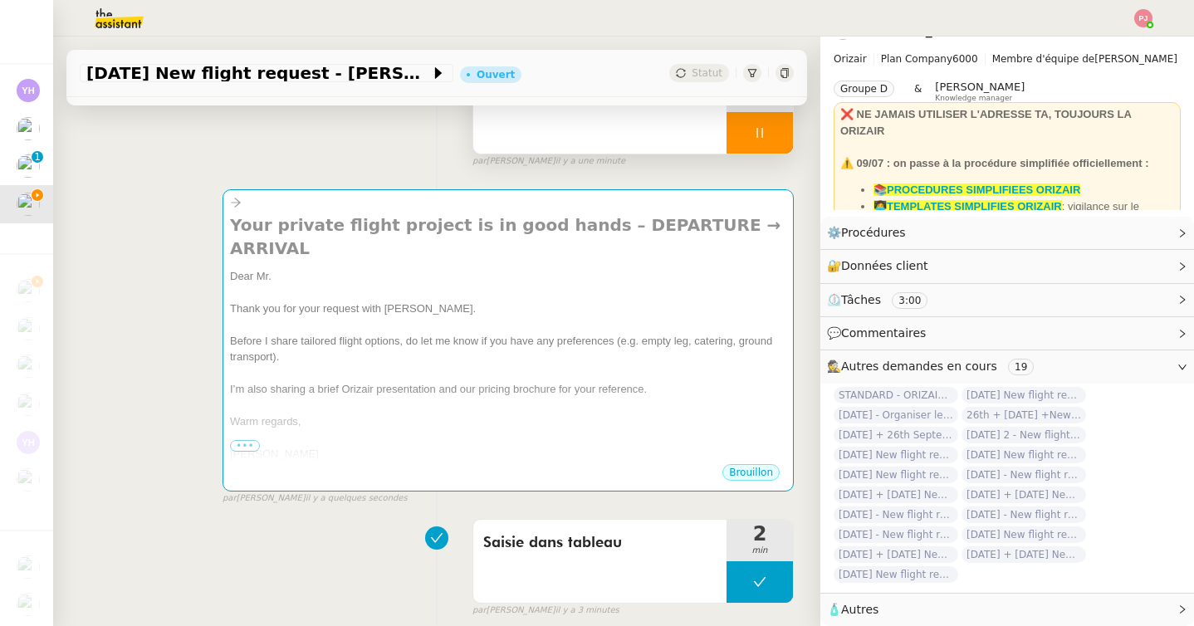
scroll to position [0, 0]
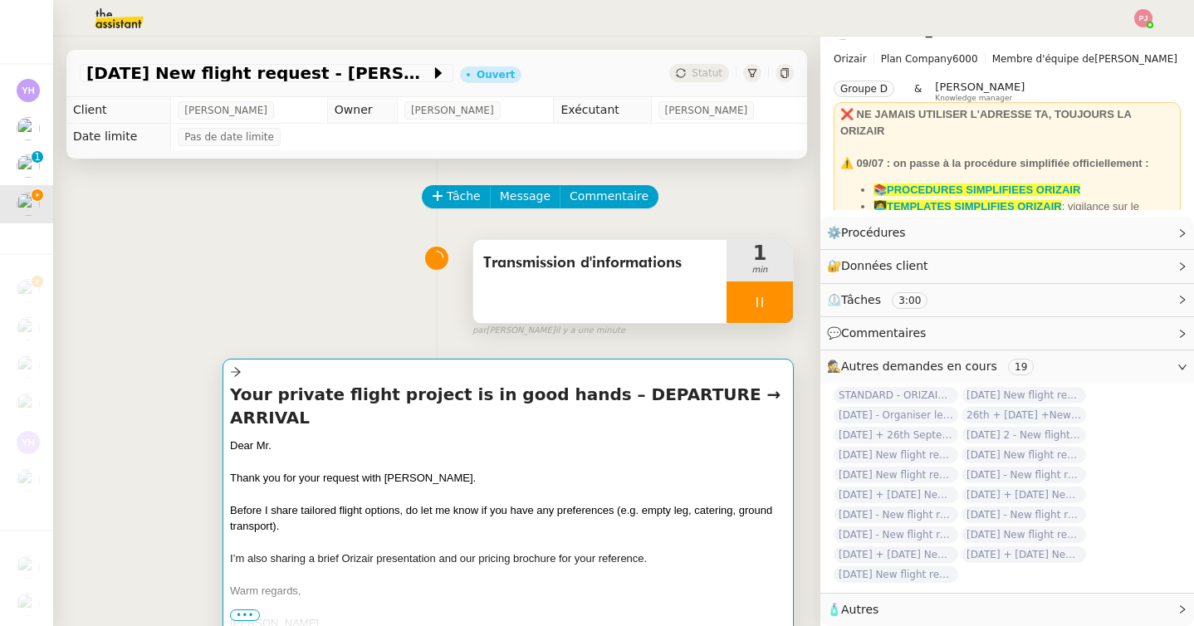
click at [365, 407] on div "Your private flight project is in good hands – DEPARTURE → ARRIVAL Dear Mr. Tha…" at bounding box center [508, 507] width 556 height 249
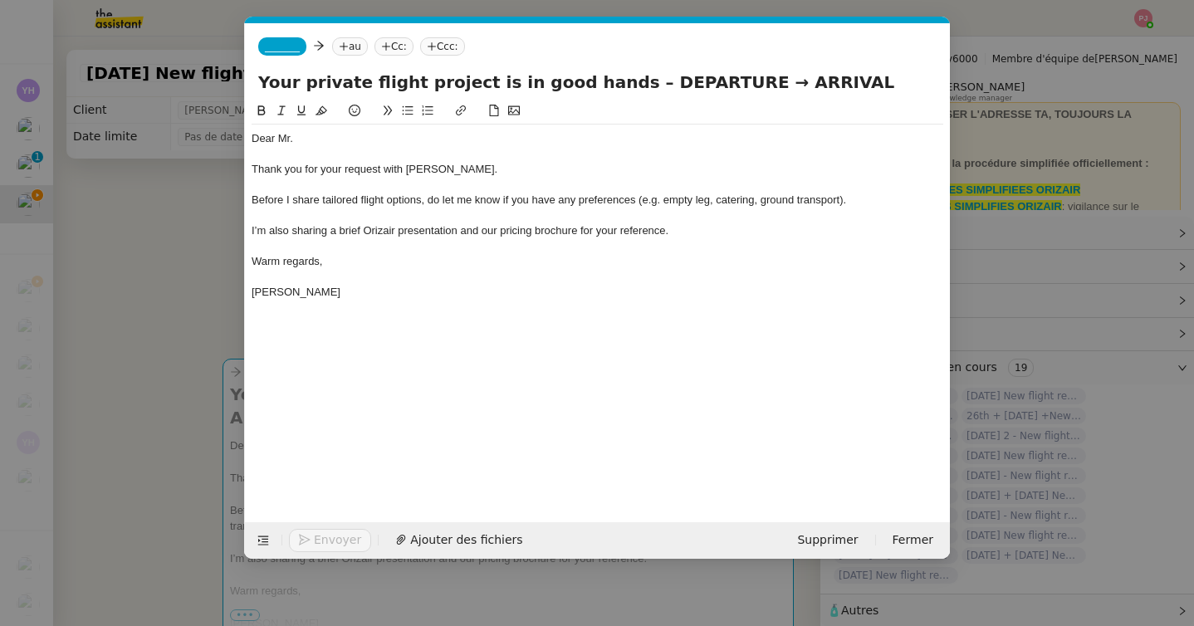
scroll to position [0, 90]
click at [307, 144] on div "Dear Mr." at bounding box center [596, 138] width 691 height 15
click at [271, 41] on span "_______" at bounding box center [282, 47] width 35 height 12
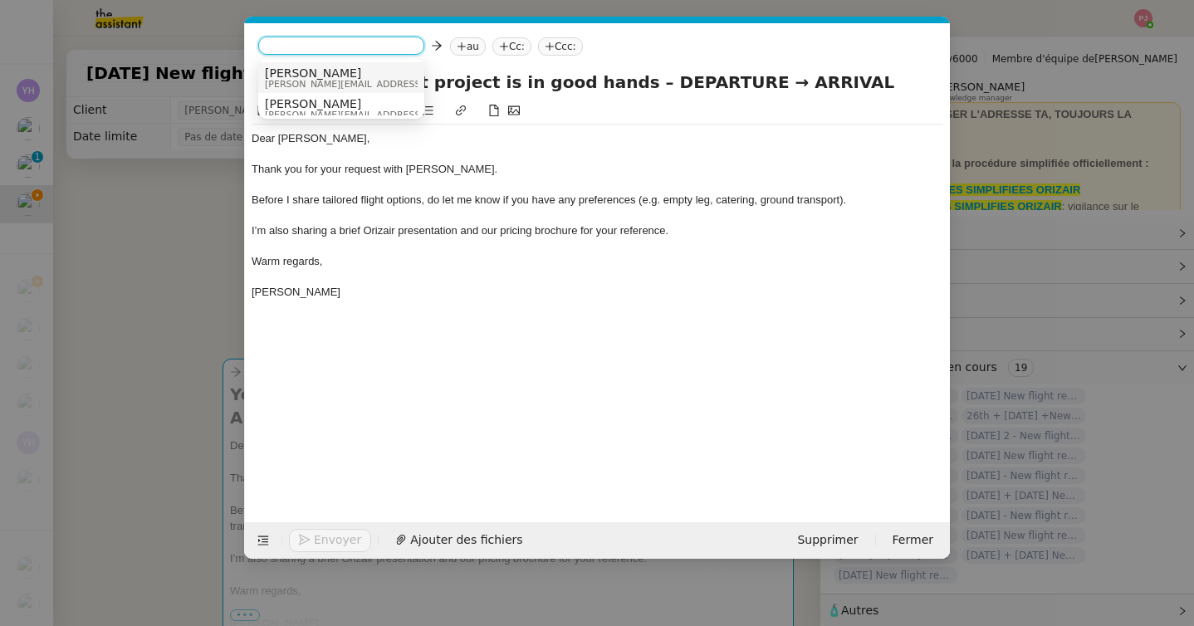
click at [292, 73] on span "[PERSON_NAME]" at bounding box center [383, 72] width 236 height 13
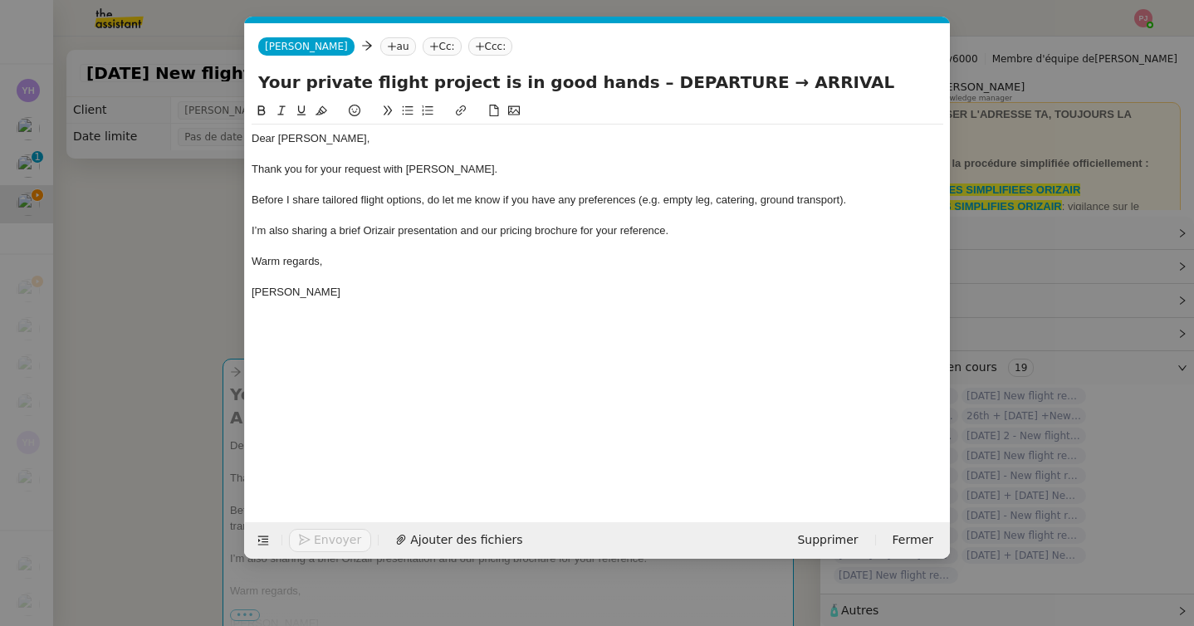
click at [380, 46] on nz-tag "au" at bounding box center [398, 46] width 36 height 18
paste input "[EMAIL_ADDRESS][DOMAIN_NAME]"
type input "[EMAIL_ADDRESS][DOMAIN_NAME]"
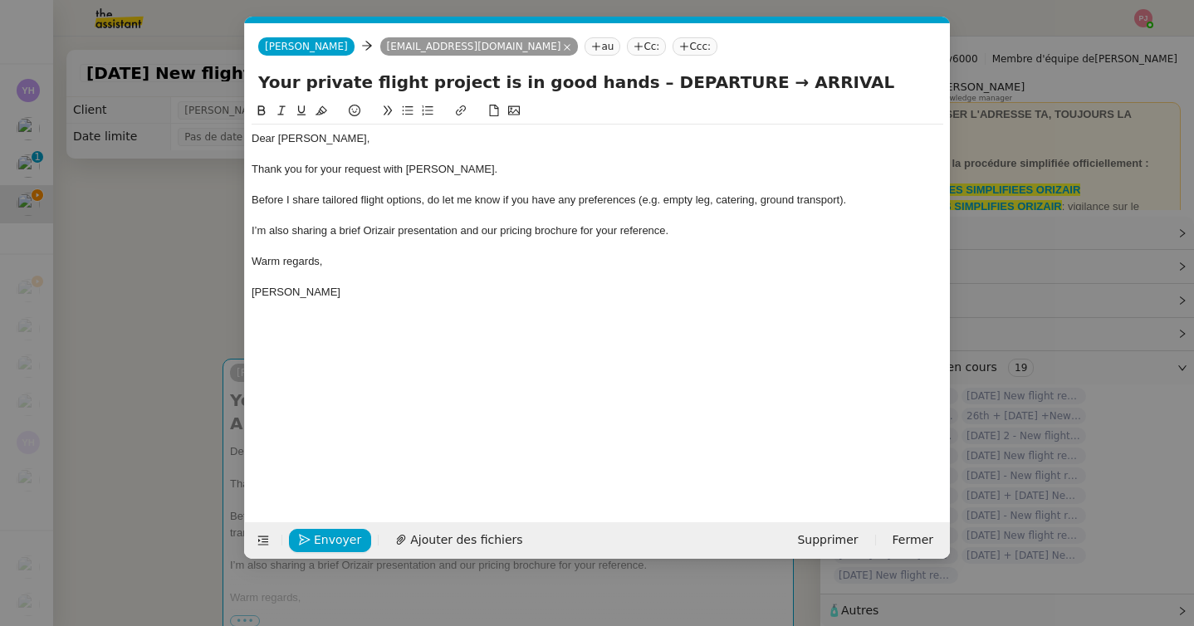
drag, startPoint x: 567, startPoint y: 43, endPoint x: 567, endPoint y: 13, distance: 29.9
click at [672, 43] on nz-tag "Ccc:" at bounding box center [694, 46] width 45 height 18
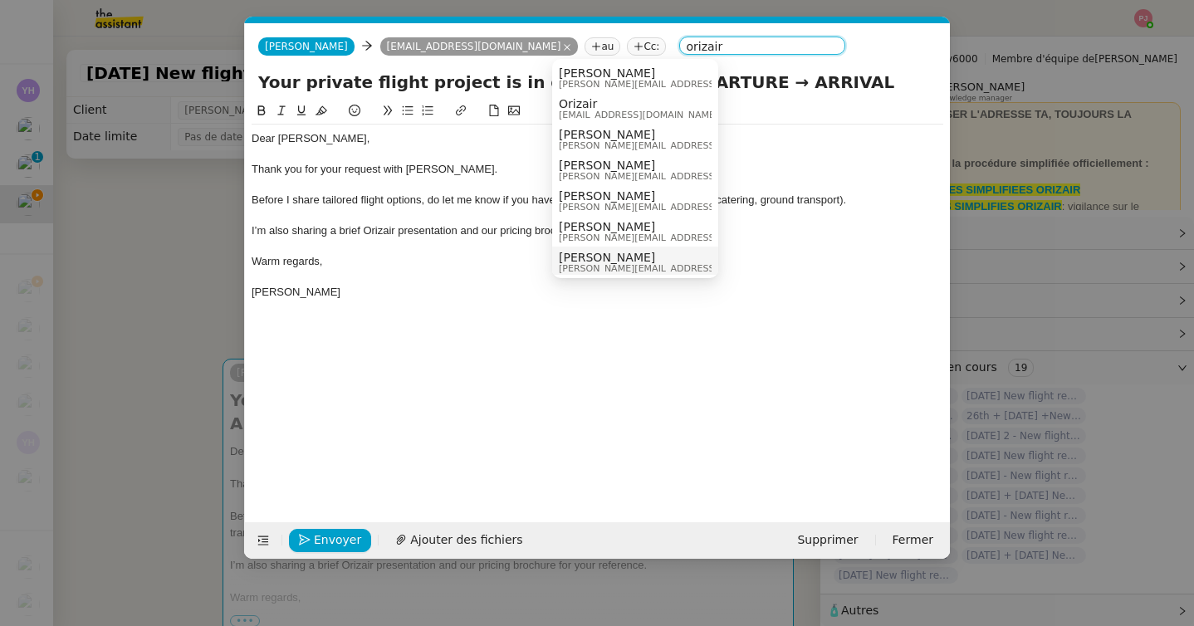
type input "orizair"
click at [618, 266] on span "[PERSON_NAME][EMAIL_ADDRESS][DOMAIN_NAME]" at bounding box center [677, 268] width 236 height 9
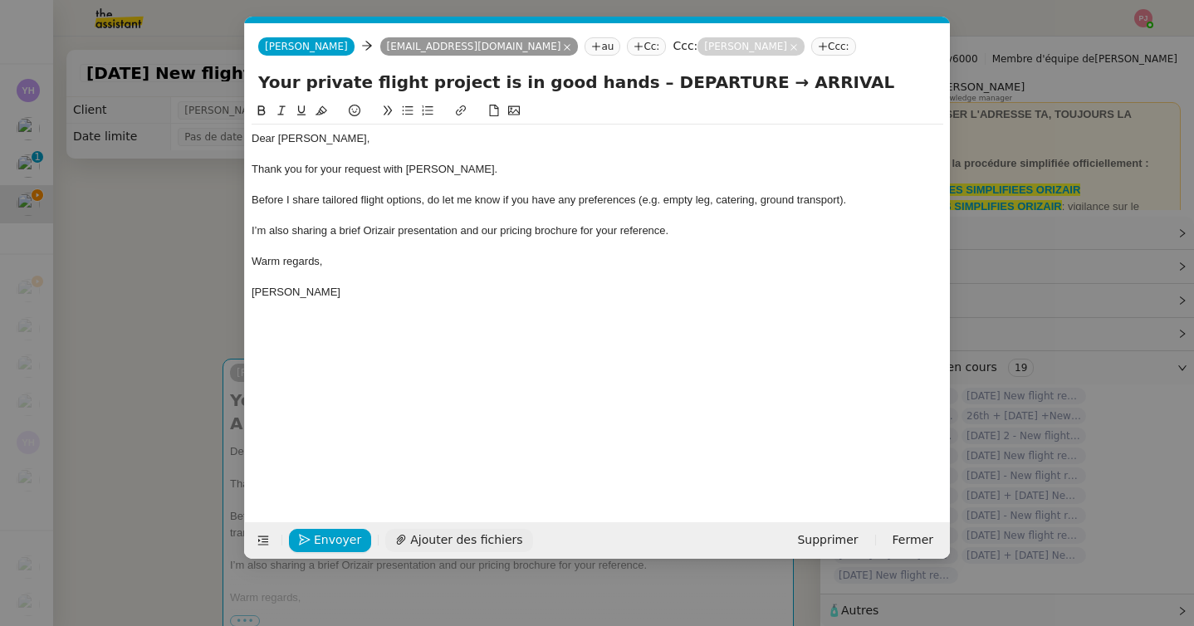
click at [505, 533] on span "Ajouter des fichiers" at bounding box center [466, 539] width 112 height 19
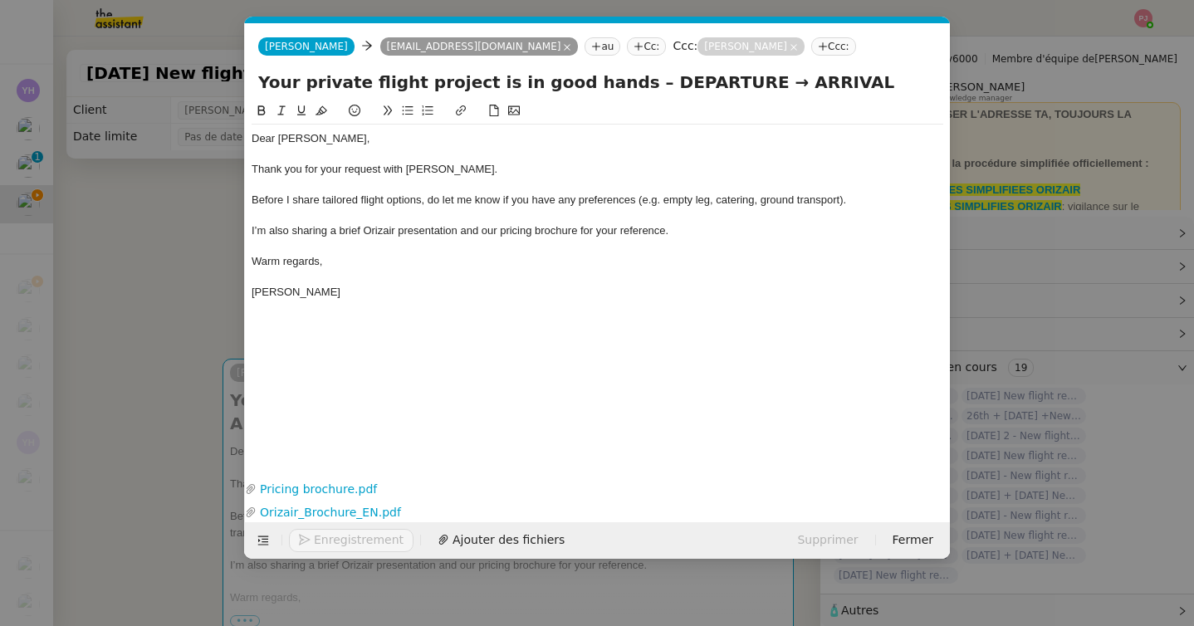
click at [109, 344] on nz-modal-container "orizair acc Service ✈️Orizair - Acc usé de réception de la demande (FR) - En co…" at bounding box center [597, 313] width 1194 height 626
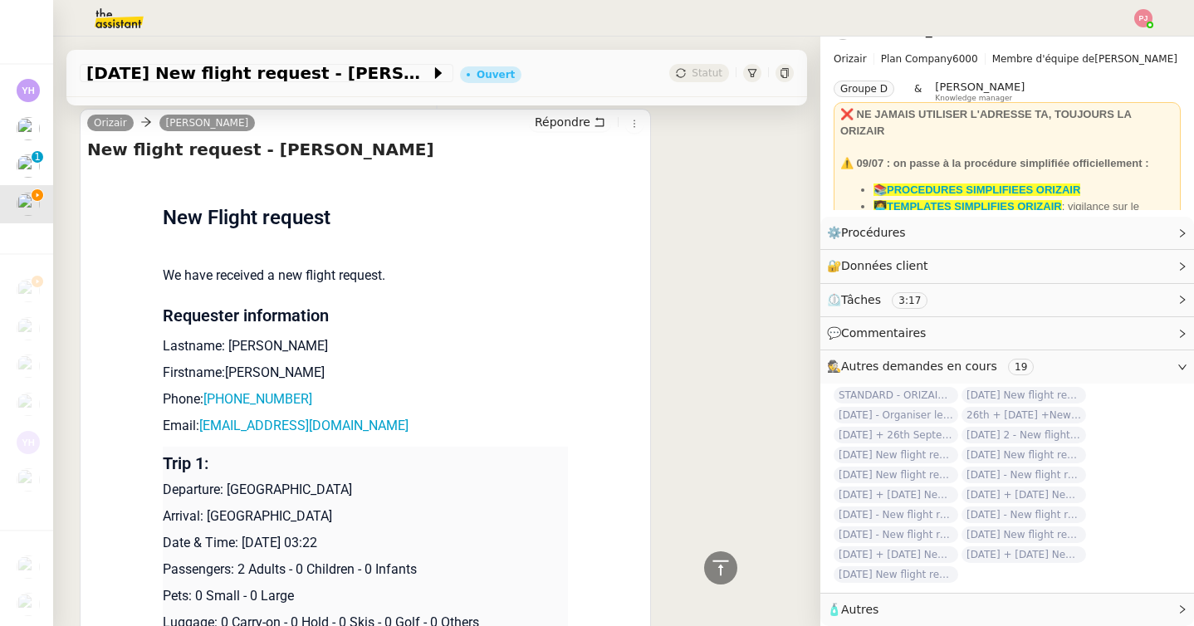
scroll to position [845, 0]
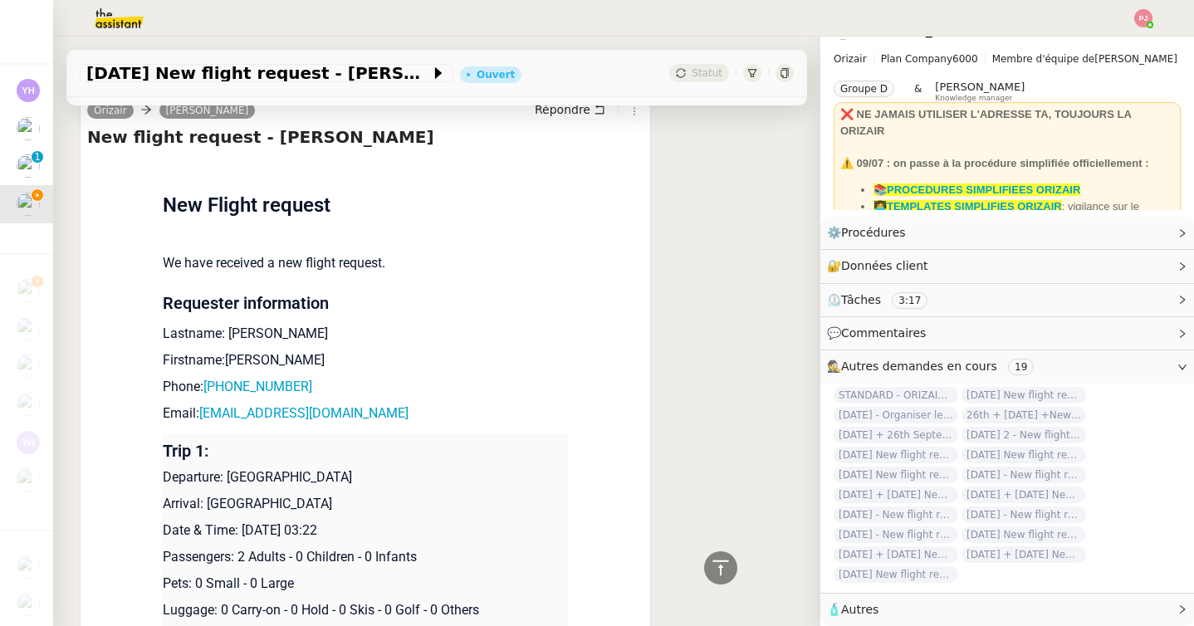
drag, startPoint x: 447, startPoint y: 453, endPoint x: 230, endPoint y: 447, distance: 217.5
click at [230, 467] on p "Departure: [GEOGRAPHIC_DATA]" at bounding box center [365, 477] width 405 height 20
copy p "[GEOGRAPHIC_DATA]"
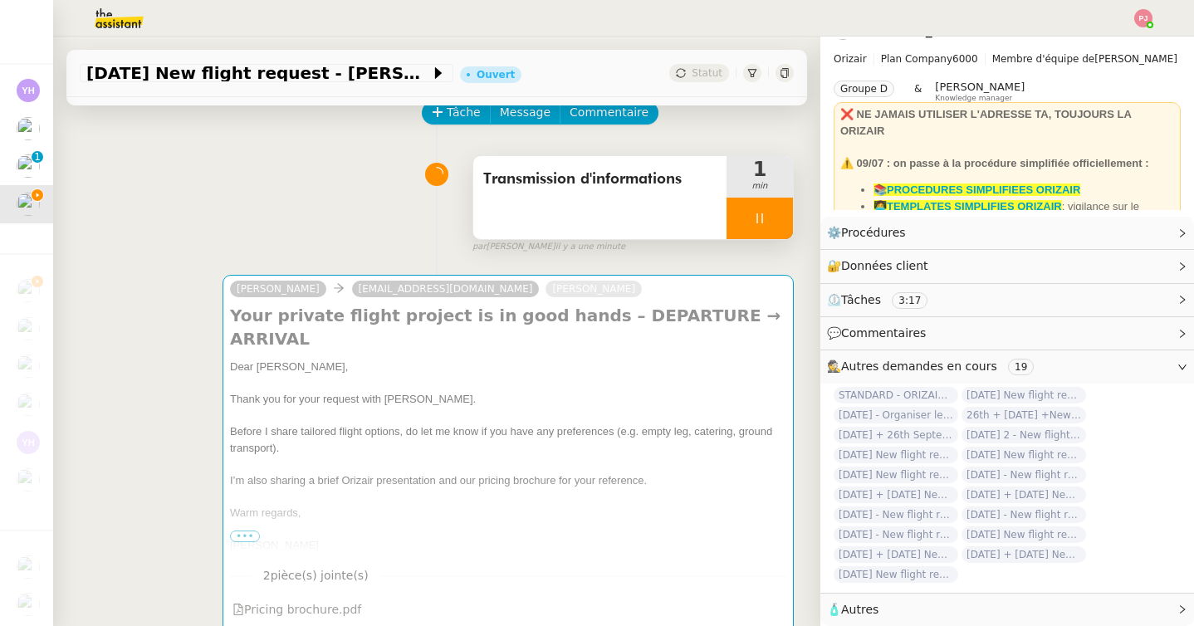
scroll to position [0, 0]
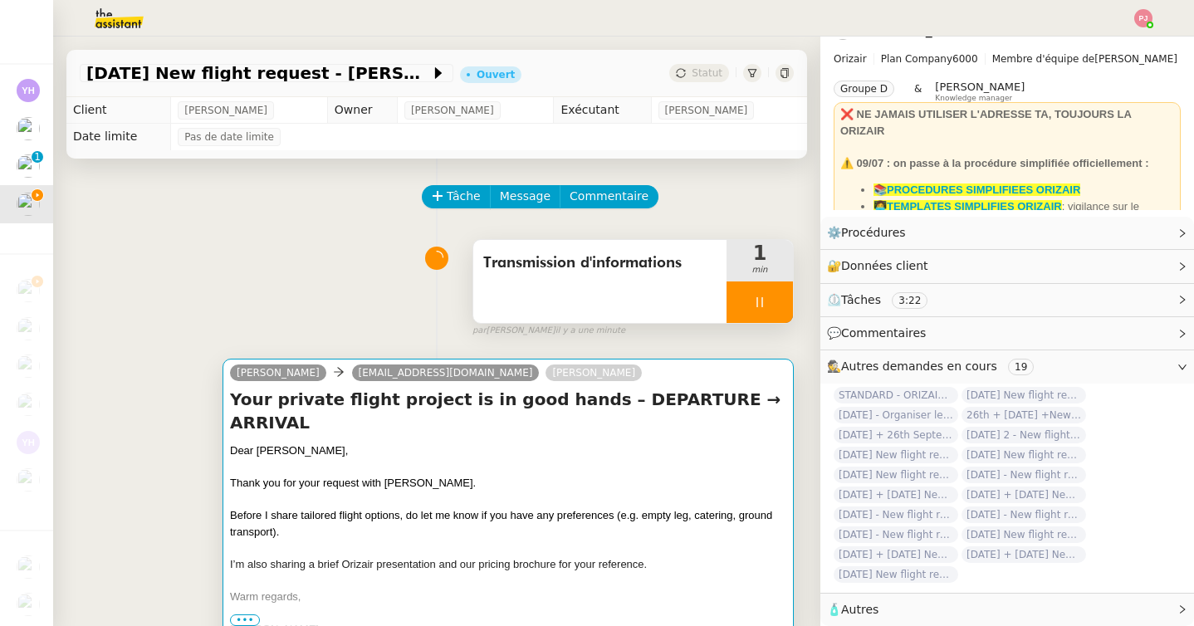
click at [432, 509] on span "Before I share tailored flight options, do let me know if you have any preferen…" at bounding box center [501, 523] width 542 height 29
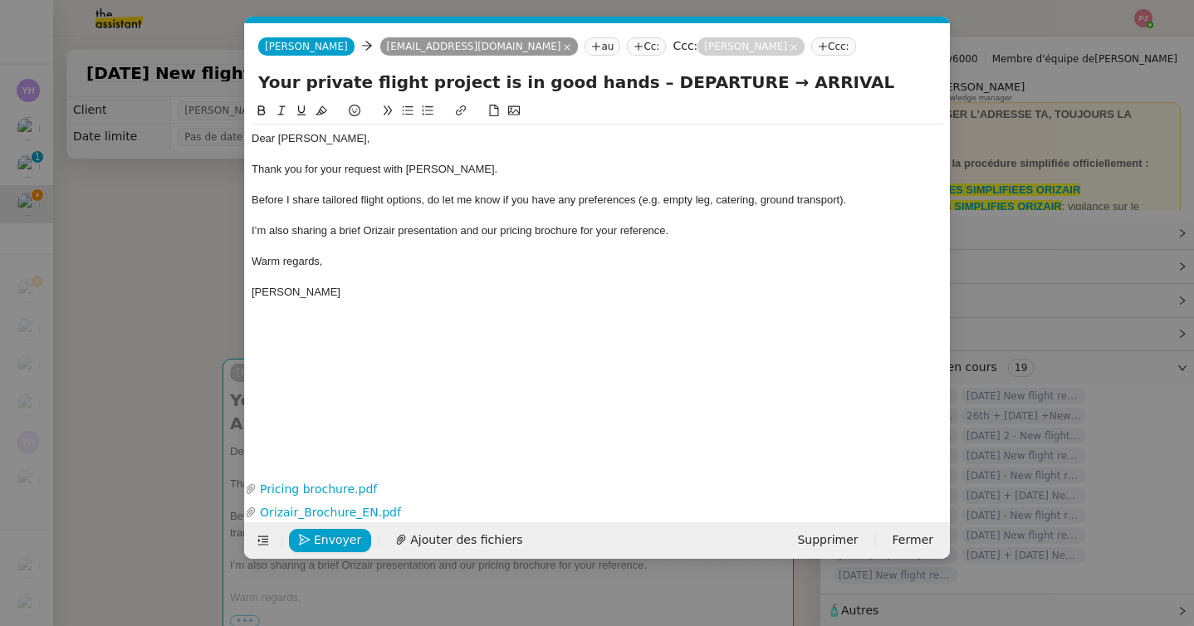
scroll to position [0, 90]
drag, startPoint x: 603, startPoint y: 83, endPoint x: 697, endPoint y: 76, distance: 94.9
click at [697, 76] on input "Your private flight project is in good hands – DEPARTURE → ARRIVAL" at bounding box center [597, 82] width 678 height 25
paste input "[GEOGRAPHIC_DATA]"
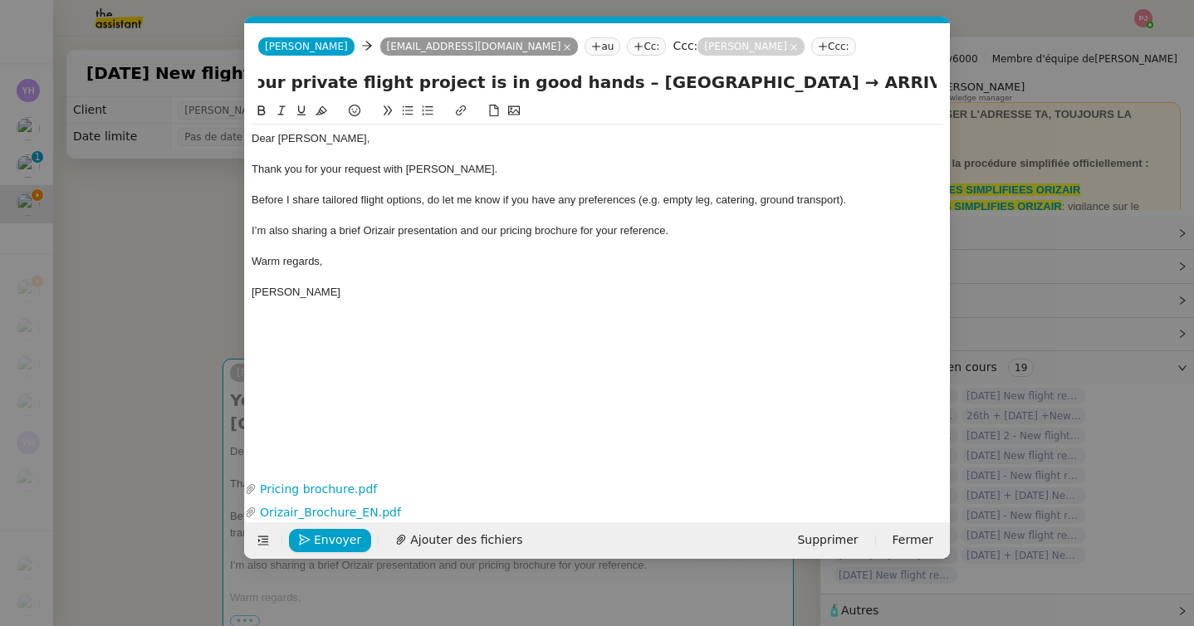
drag, startPoint x: 882, startPoint y: 77, endPoint x: 998, endPoint y: 82, distance: 115.5
click at [998, 82] on nz-modal-container "orizair acc Service ✈️Orizair - Acc usé de réception de la demande (FR) - En co…" at bounding box center [597, 313] width 1194 height 626
type input "Your private flight project is in good hands – [GEOGRAPHIC_DATA] → [GEOGRAPHIC_…"
click at [339, 538] on span "Envoyer" at bounding box center [337, 539] width 47 height 19
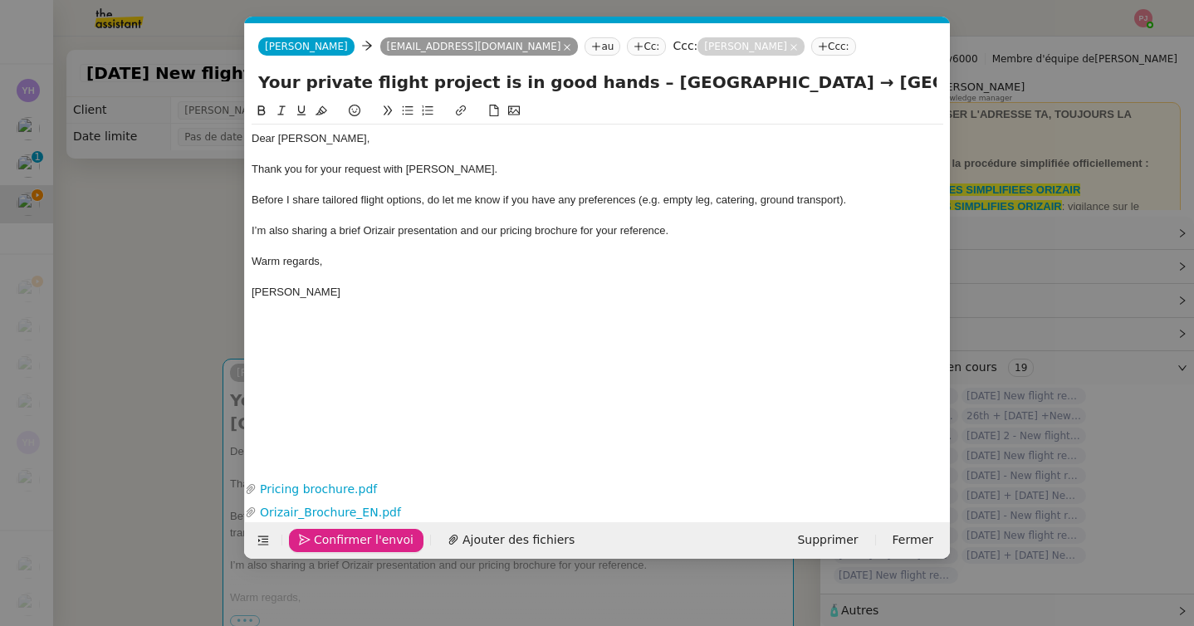
click at [339, 538] on span "Confirmer l'envoi" at bounding box center [364, 539] width 100 height 19
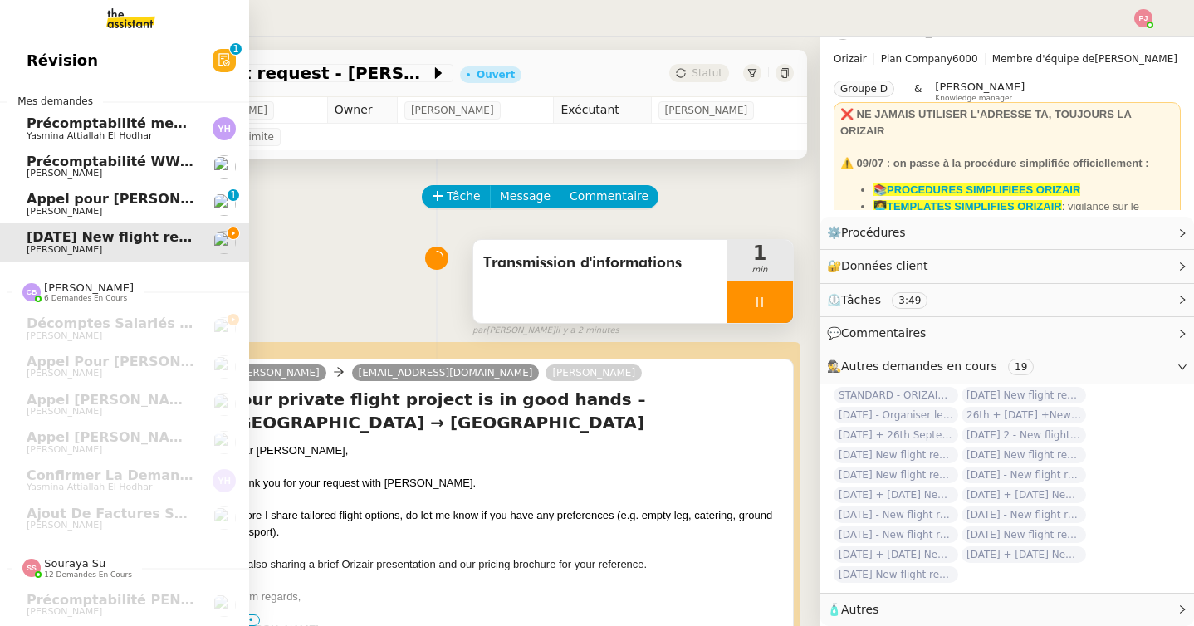
click at [127, 168] on span "[PERSON_NAME]" at bounding box center [111, 173] width 168 height 10
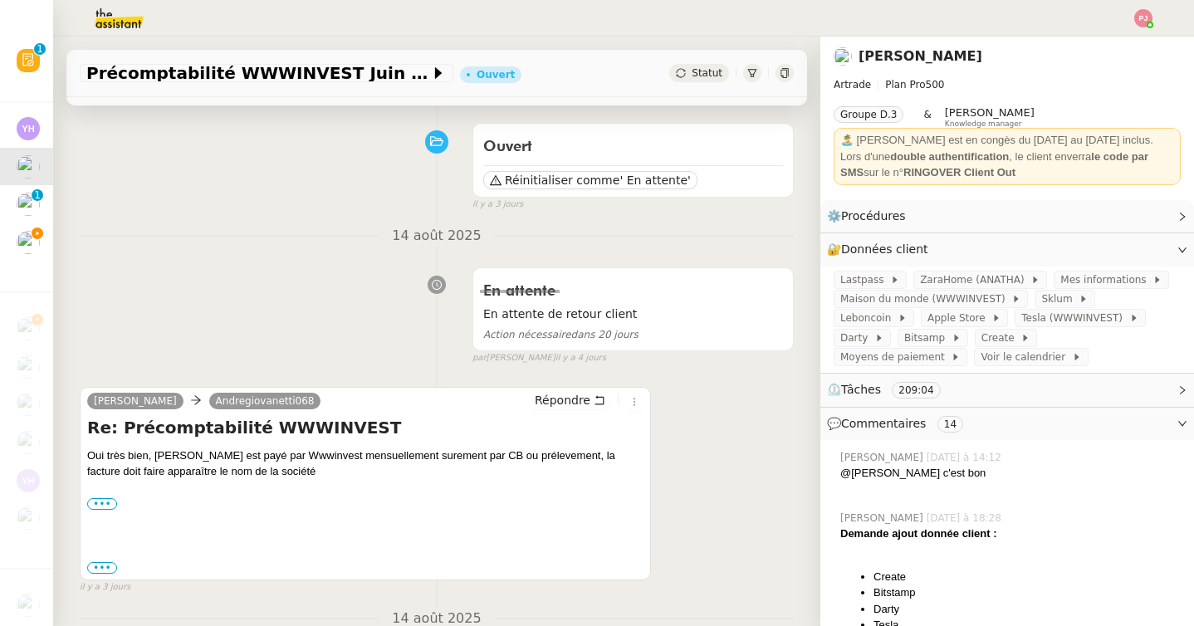
scroll to position [118, 0]
click at [92, 499] on label "•••" at bounding box center [102, 502] width 30 height 12
click at [0, 0] on input "•••" at bounding box center [0, 0] width 0 height 0
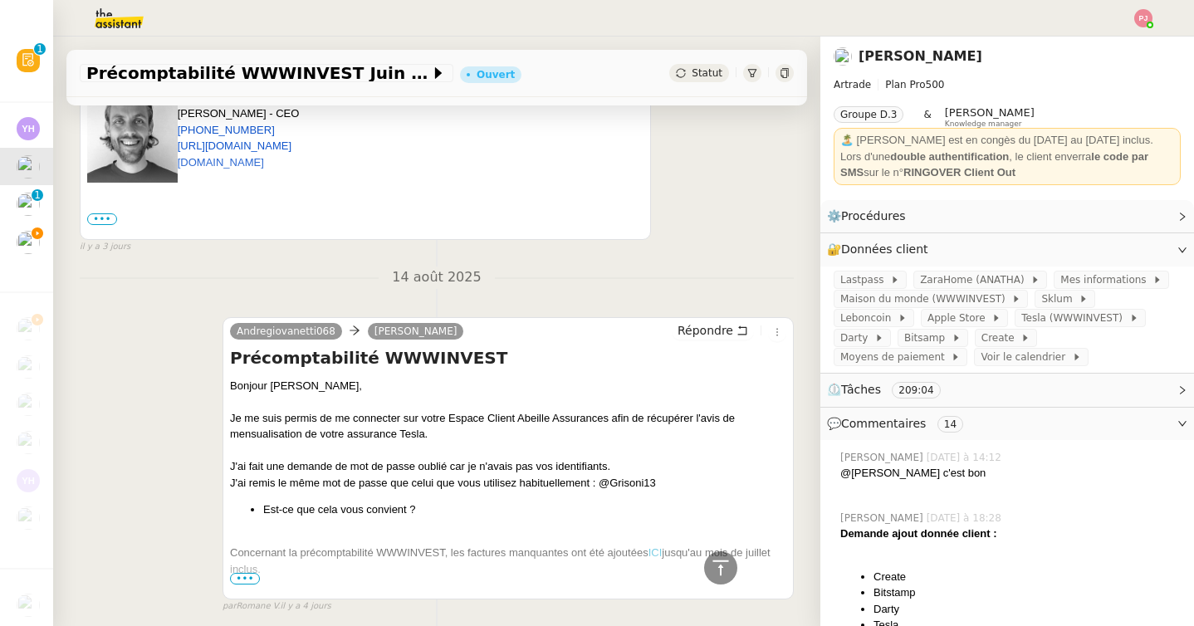
scroll to position [595, 0]
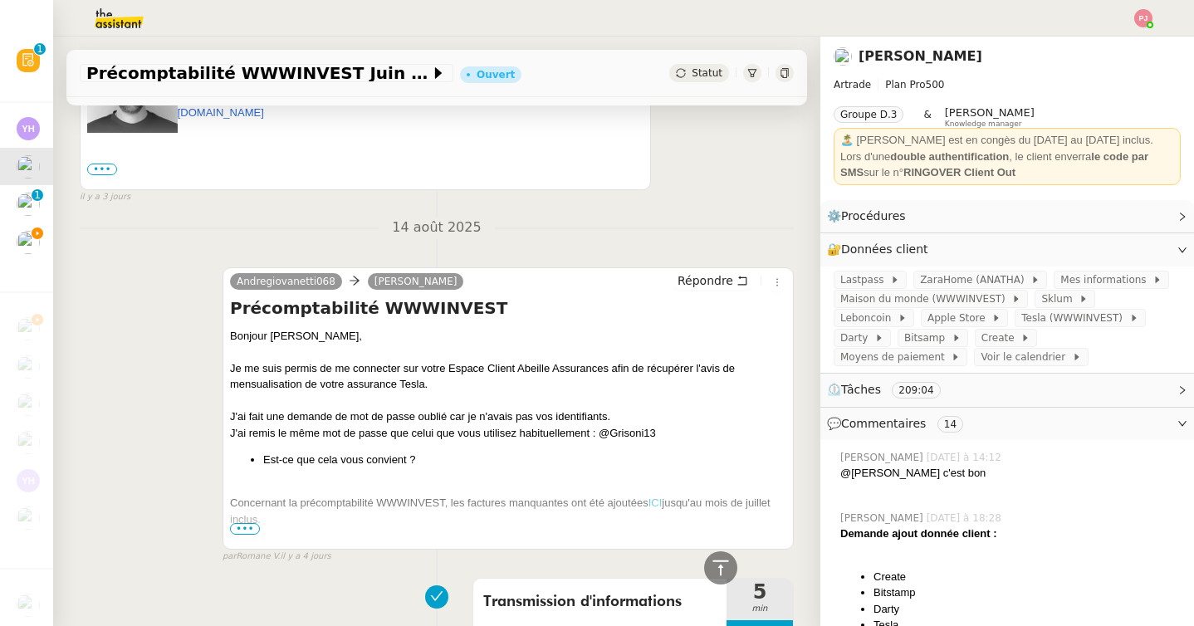
click at [93, 172] on span "•••" at bounding box center [102, 170] width 30 height 12
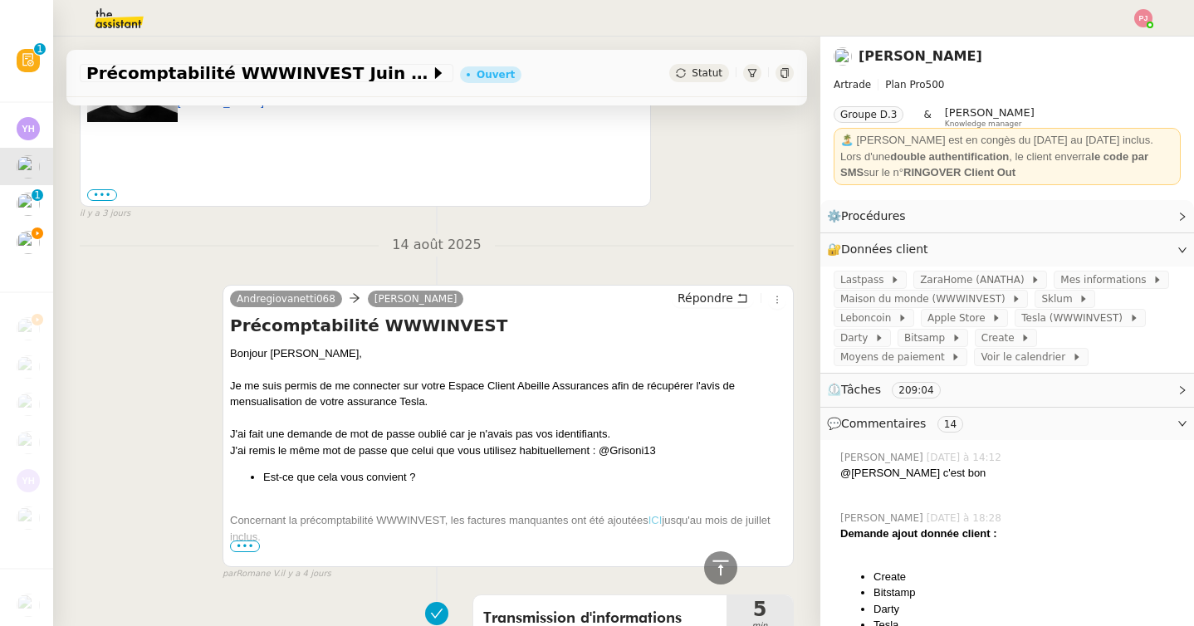
scroll to position [593, 0]
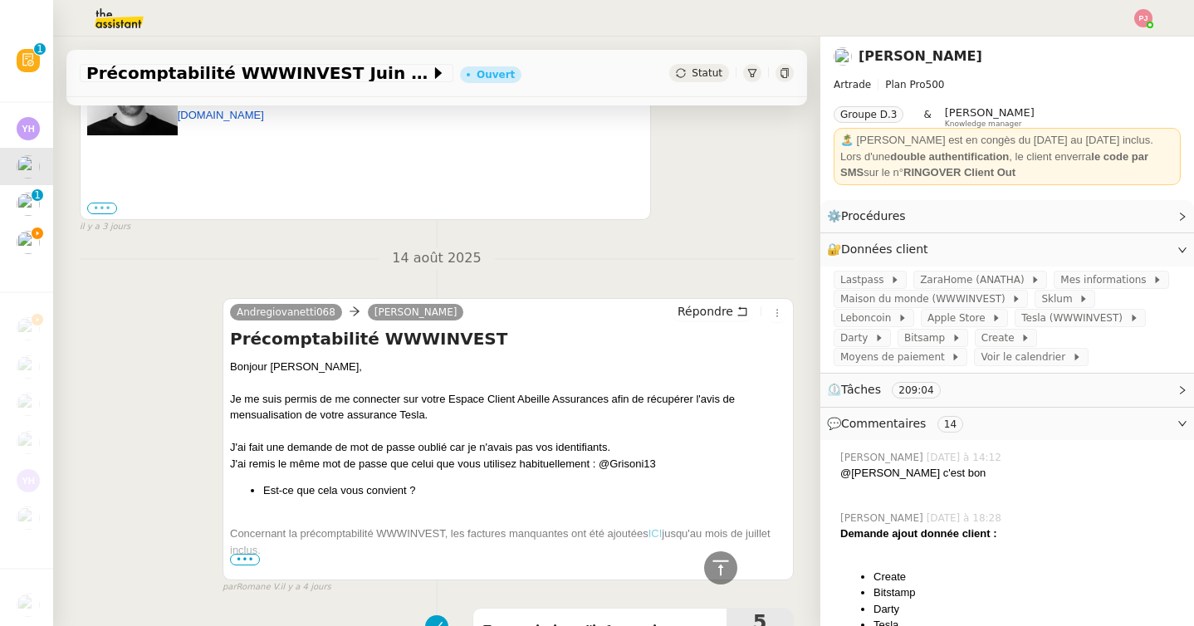
click at [109, 206] on label "•••" at bounding box center [102, 209] width 30 height 12
click at [0, 0] on input "•••" at bounding box center [0, 0] width 0 height 0
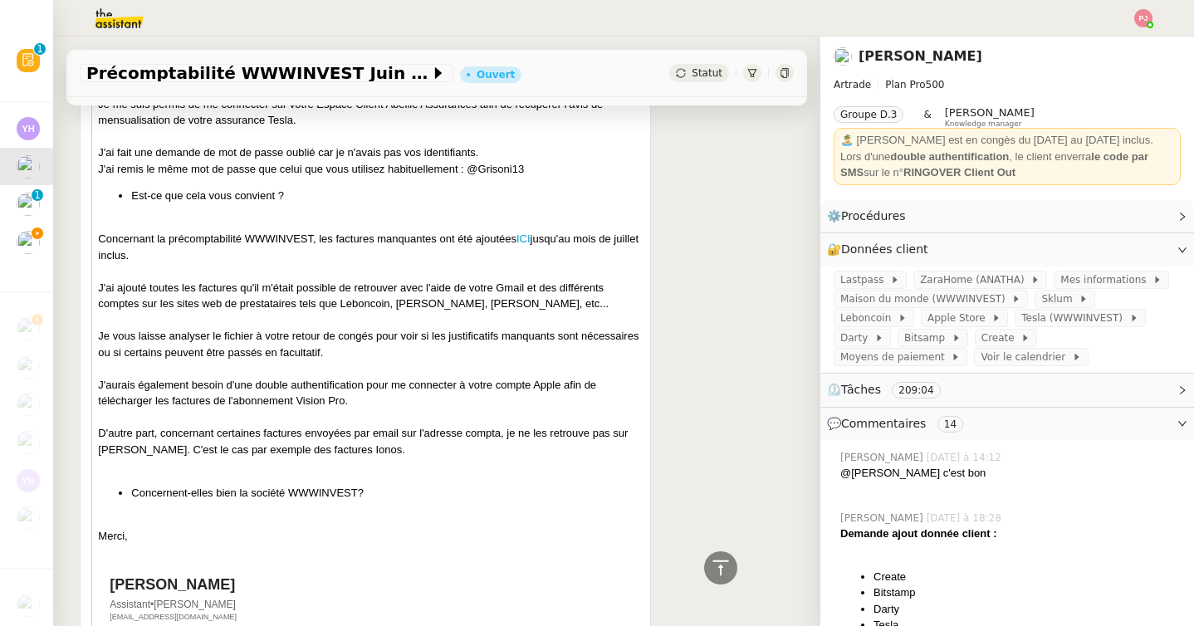
scroll to position [0, 0]
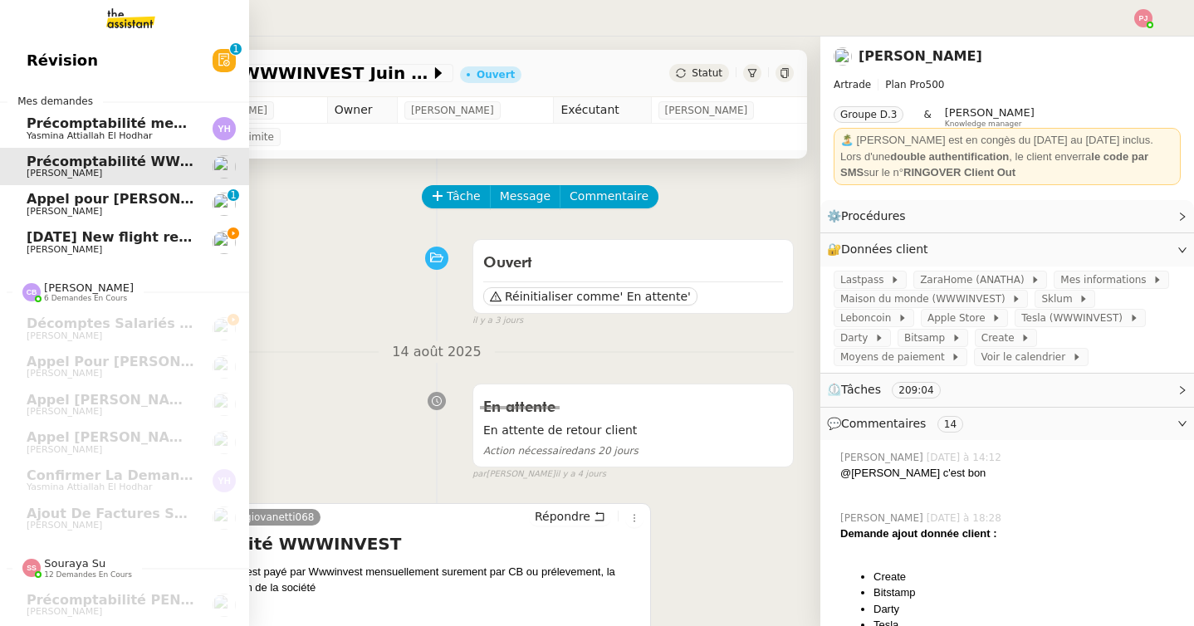
click at [46, 230] on span "[DATE] New flight request - [PERSON_NAME]" at bounding box center [193, 237] width 333 height 16
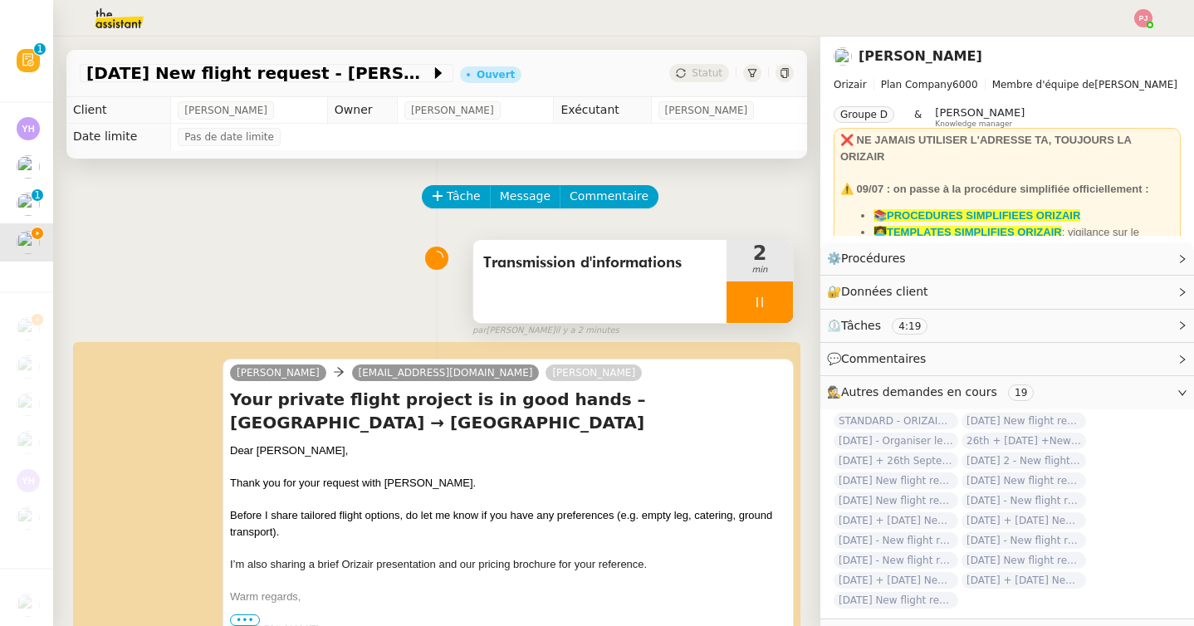
click at [755, 309] on div at bounding box center [759, 302] width 66 height 42
click at [774, 309] on button at bounding box center [775, 302] width 33 height 42
